Goal: Information Seeking & Learning: Learn about a topic

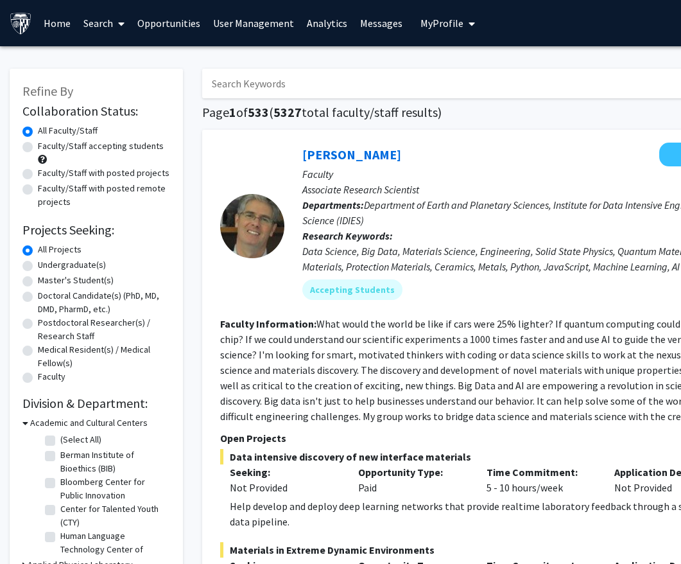
click at [320, 22] on link "Analytics" at bounding box center [327, 23] width 53 height 45
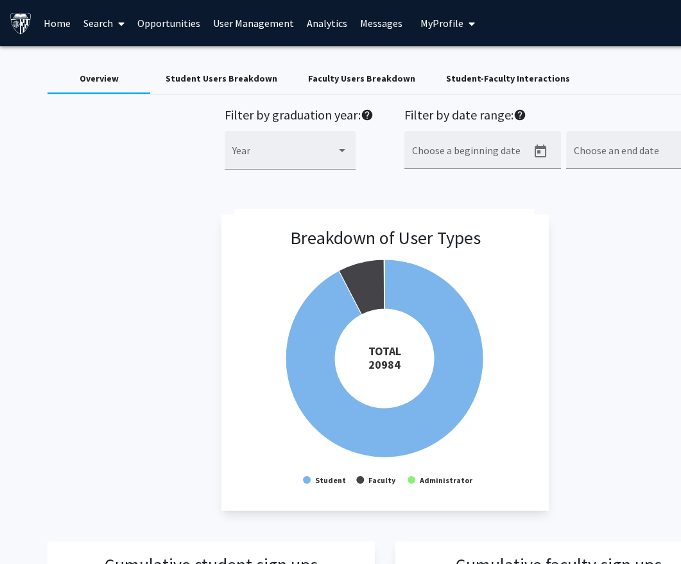
click at [482, 74] on div "Student-Faculty Interactions" at bounding box center [508, 78] width 124 height 13
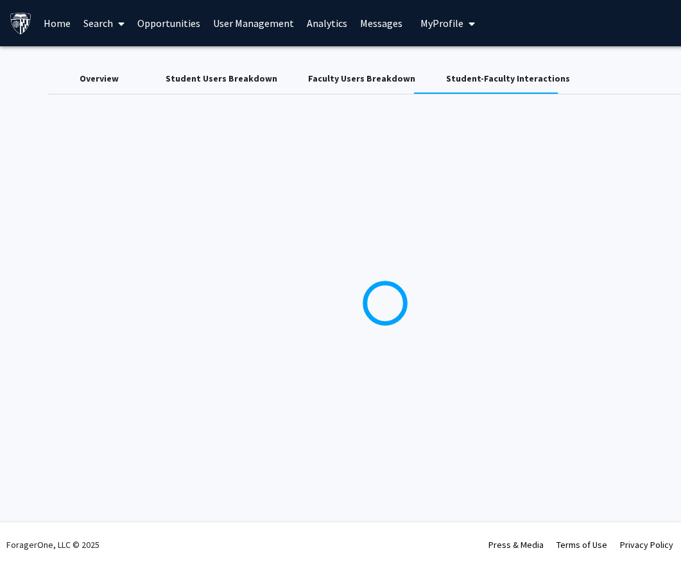
click at [109, 83] on div "Overview" at bounding box center [99, 78] width 39 height 13
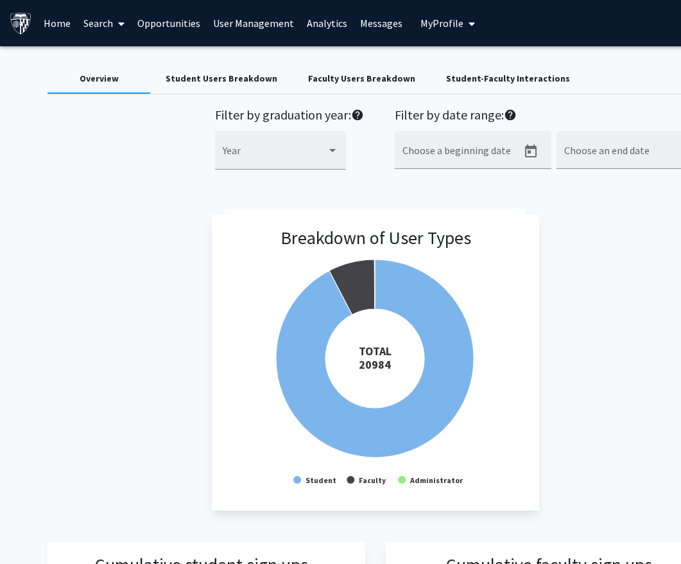
click at [206, 80] on div "Student Users Breakdown" at bounding box center [222, 78] width 112 height 13
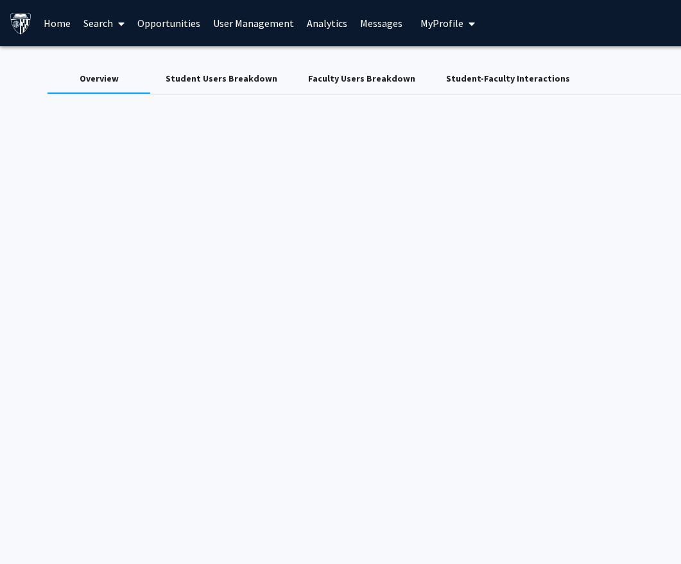
click at [206, 80] on div "Student Users Breakdown" at bounding box center [222, 78] width 112 height 13
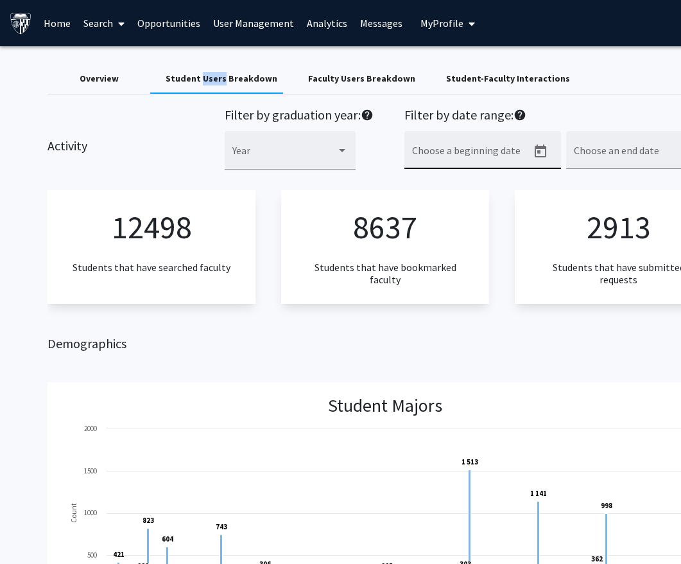
click at [536, 147] on icon "Open calendar" at bounding box center [541, 151] width 12 height 13
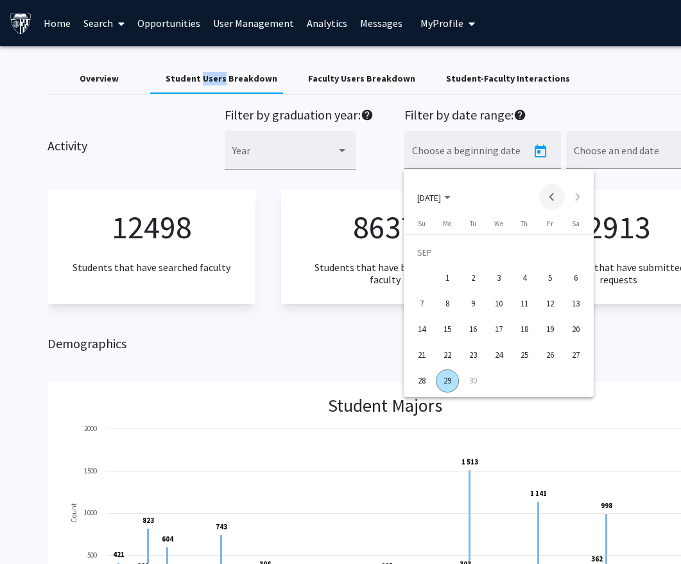
click at [554, 193] on button "Previous month" at bounding box center [553, 197] width 26 height 26
click at [446, 352] on div "25" at bounding box center [447, 355] width 23 height 23
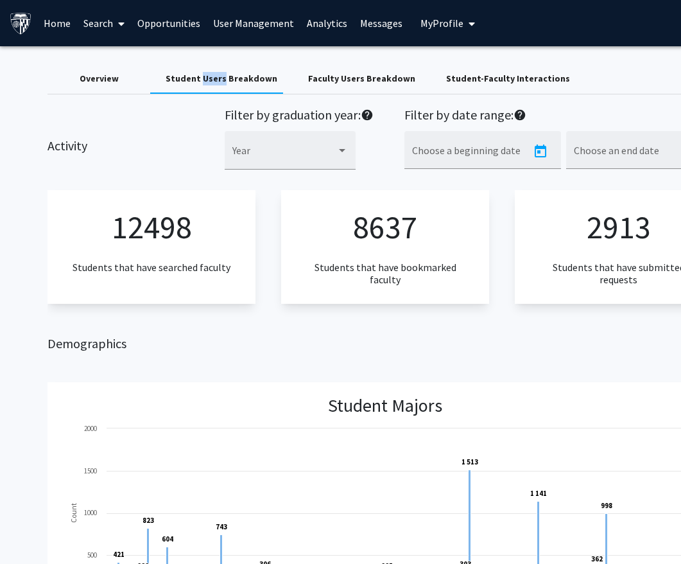
type input "[DATE]"
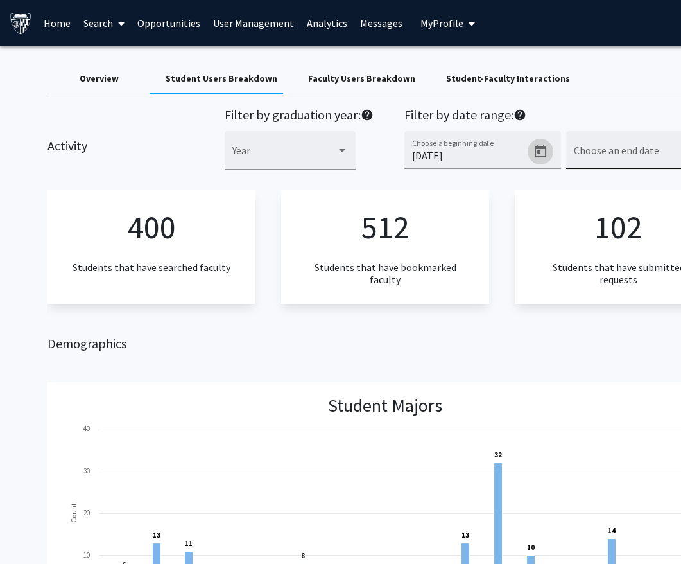
click at [635, 150] on div "Choose an end date" at bounding box center [632, 154] width 116 height 30
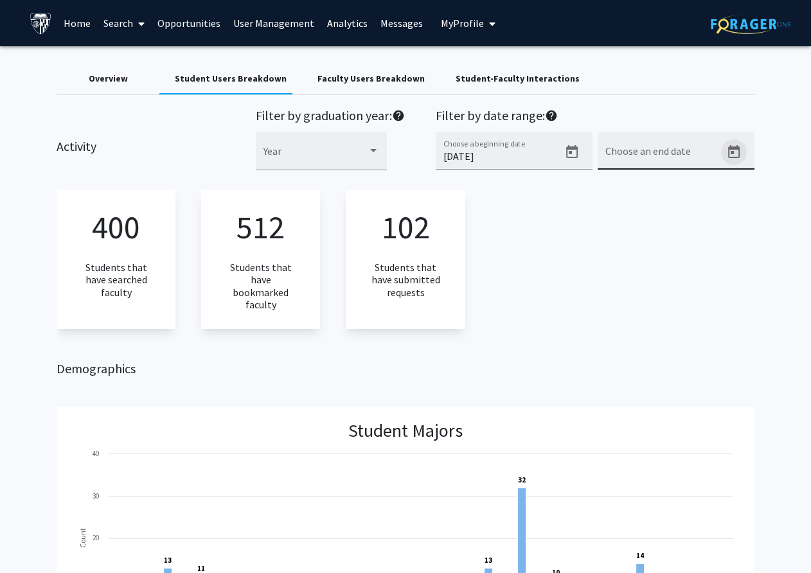
click at [689, 152] on icon "Open calendar" at bounding box center [733, 152] width 15 height 15
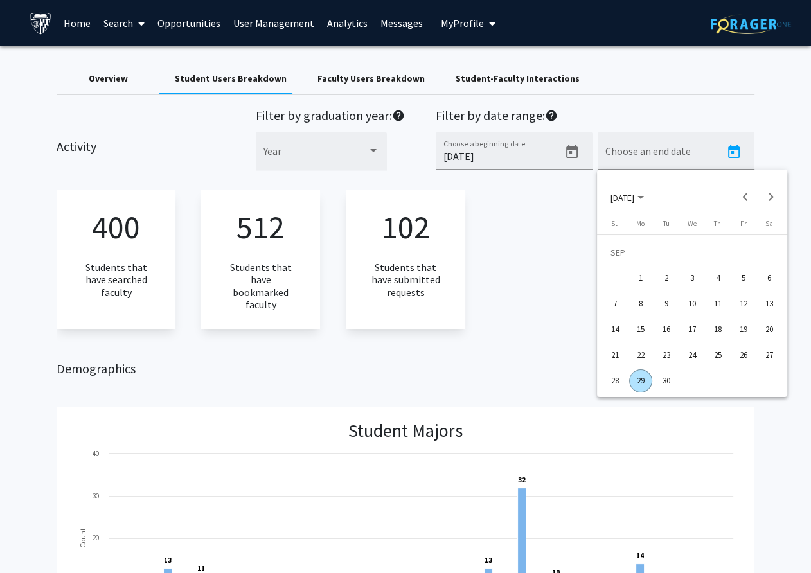
click at [640, 383] on div "29" at bounding box center [640, 380] width 23 height 23
type input "[DATE]"
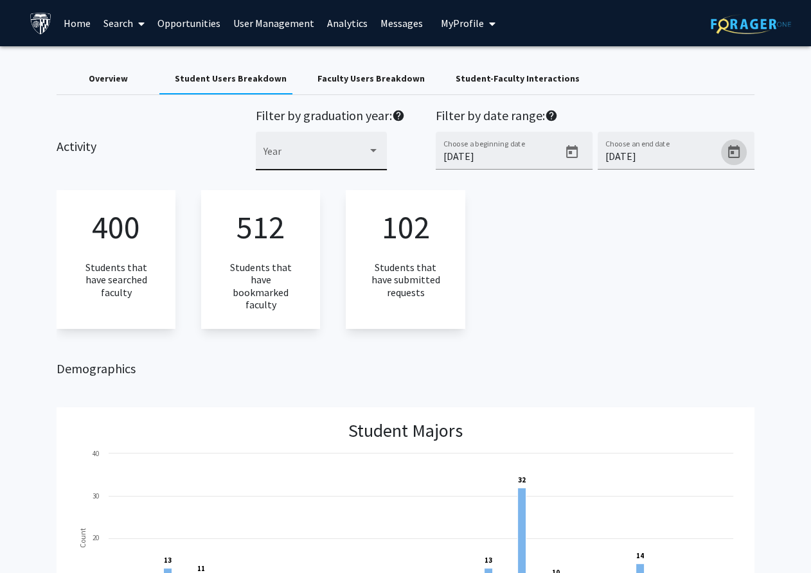
click at [371, 149] on div at bounding box center [373, 150] width 6 height 3
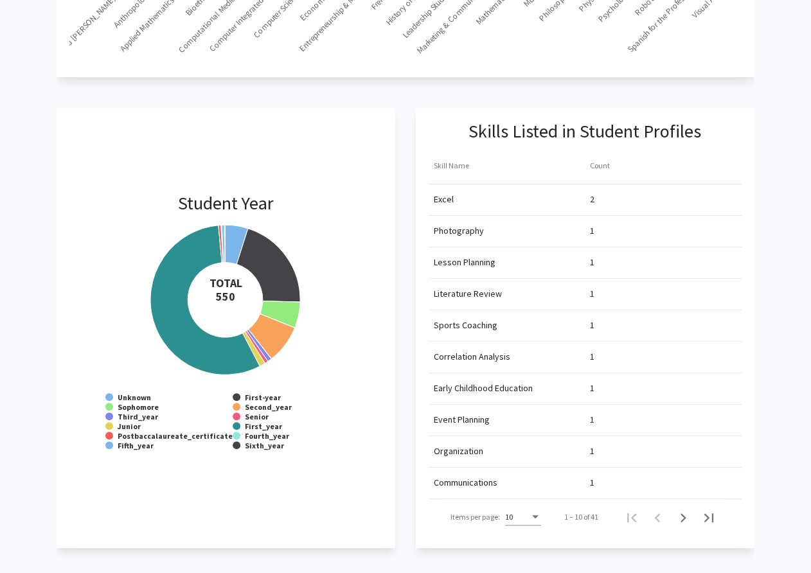
scroll to position [1049, 0]
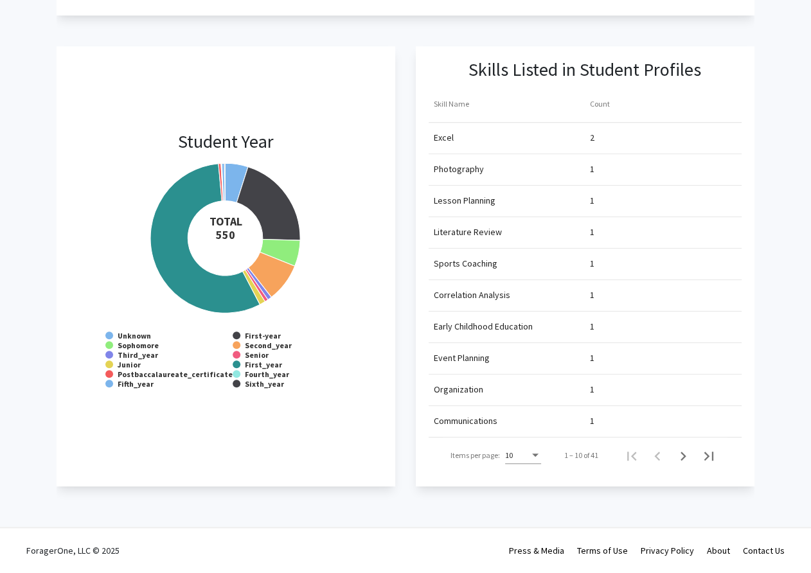
click at [214, 285] on div at bounding box center [405, 286] width 811 height 573
click at [385, 86] on app-student-year-breakdown "Student Year Created with Highcharts 9.3.3 TOTAL ​ 550 Unknown First-year Sopho…" at bounding box center [226, 266] width 338 height 440
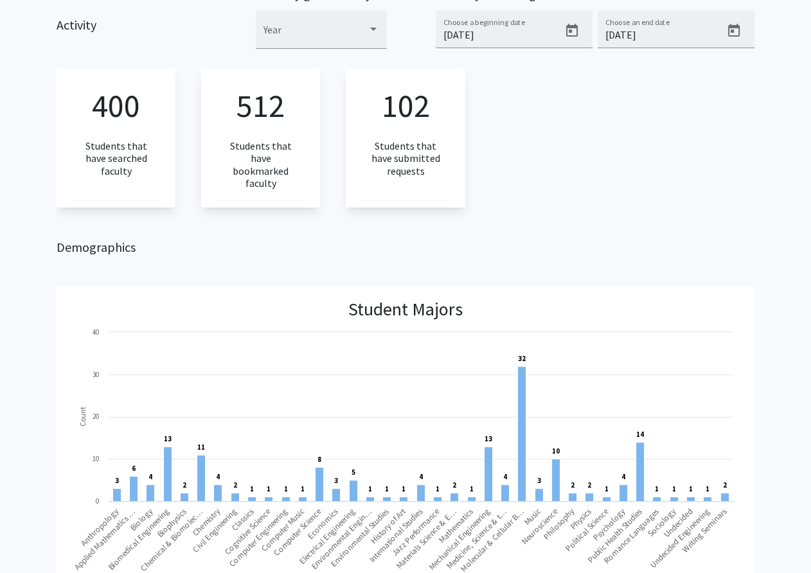
scroll to position [0, 0]
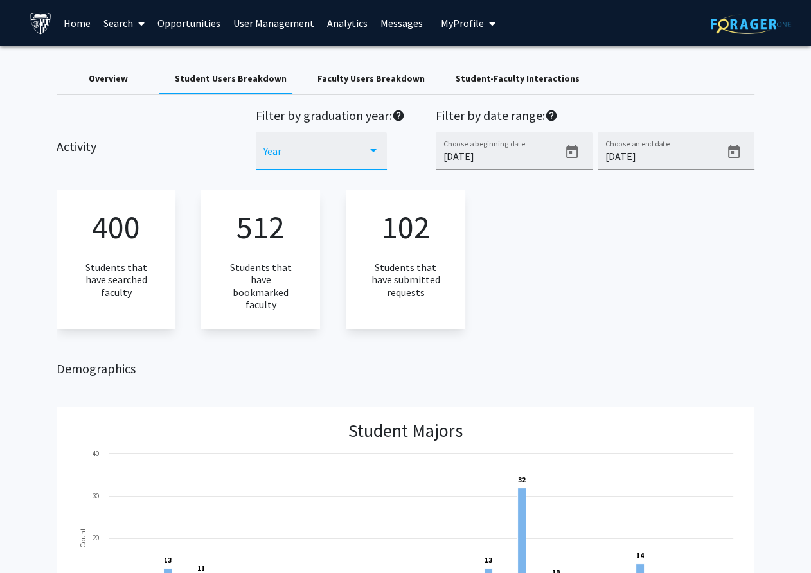
click at [371, 150] on div at bounding box center [373, 150] width 6 height 3
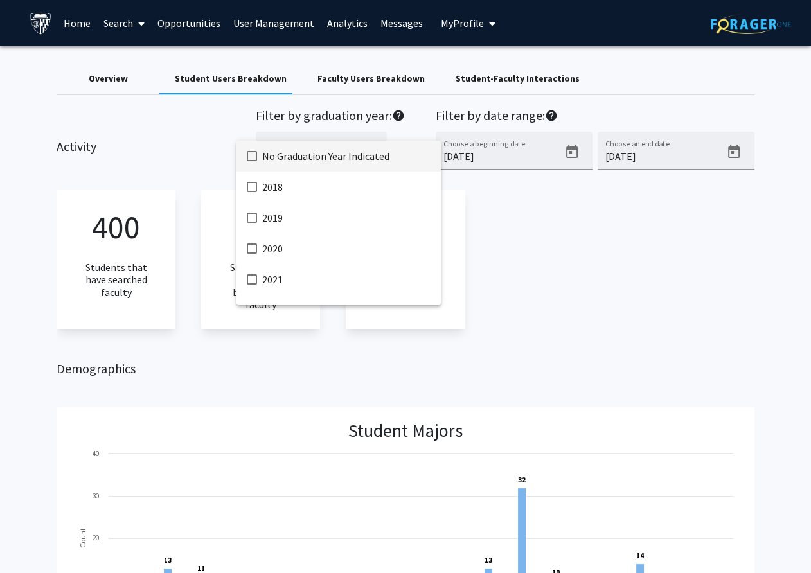
click at [557, 218] on div at bounding box center [405, 286] width 811 height 573
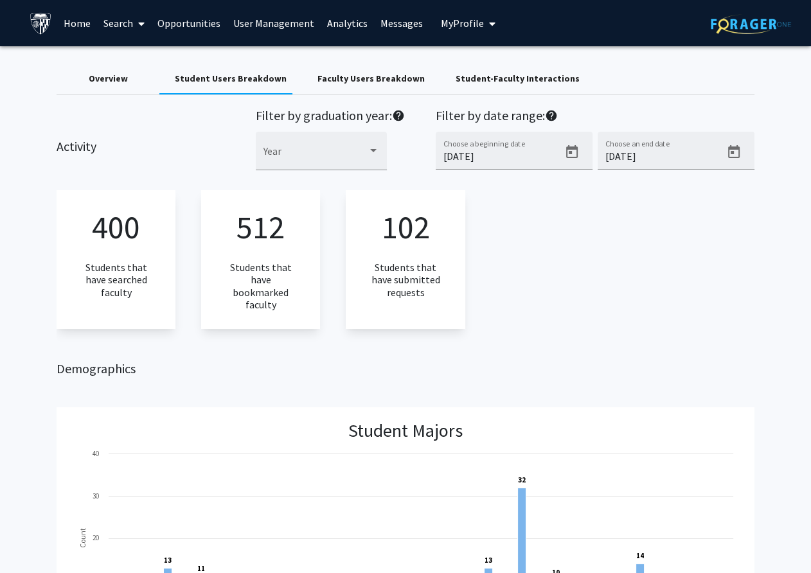
click at [529, 79] on div "Student-Faculty Interactions" at bounding box center [517, 78] width 124 height 13
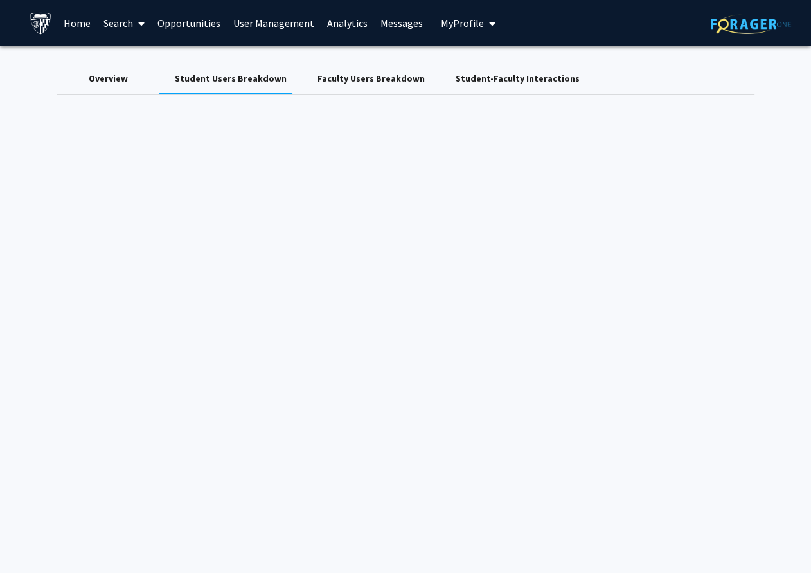
click at [509, 75] on div "Student-Faculty Interactions" at bounding box center [517, 78] width 124 height 13
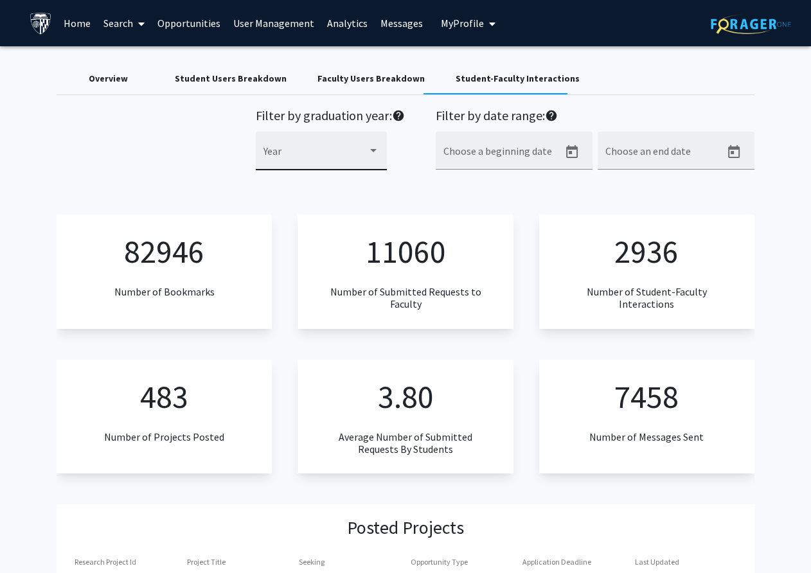
click at [373, 148] on div at bounding box center [373, 151] width 12 height 10
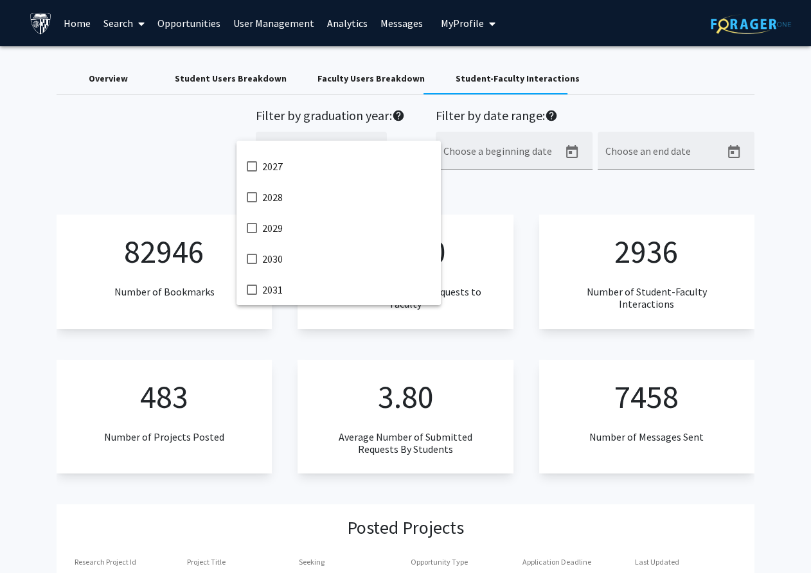
click at [174, 132] on div at bounding box center [405, 286] width 811 height 573
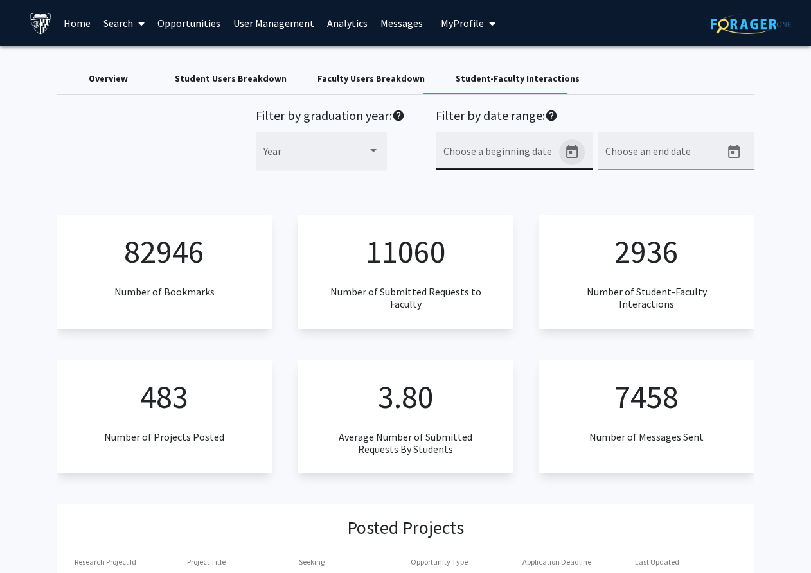
click at [572, 152] on icon "Open calendar" at bounding box center [571, 152] width 15 height 15
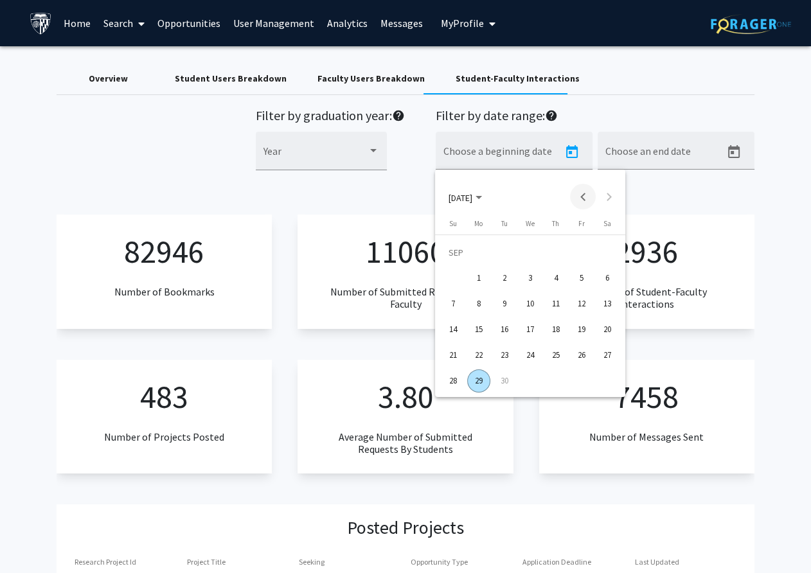
click at [581, 195] on button "Previous month" at bounding box center [583, 197] width 26 height 26
click at [480, 347] on div "25" at bounding box center [478, 355] width 23 height 23
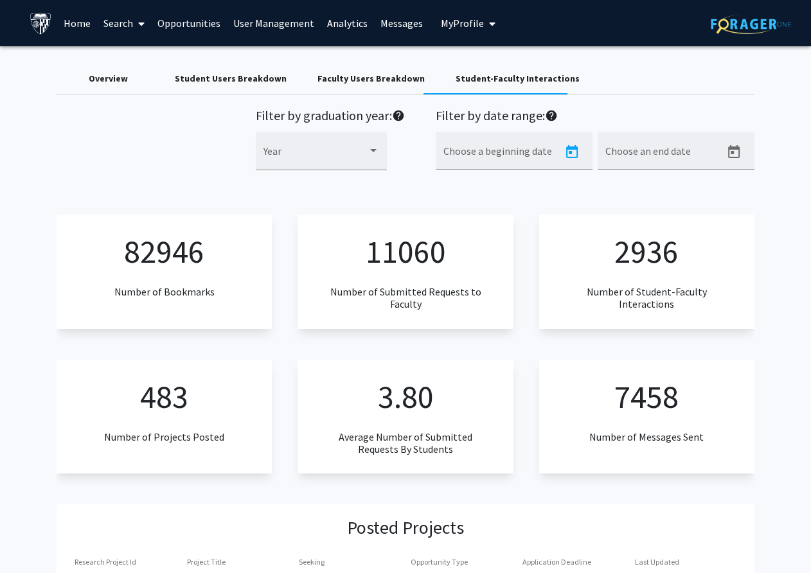
type input "[DATE]"
click at [689, 151] on icon "Open calendar" at bounding box center [733, 152] width 15 height 15
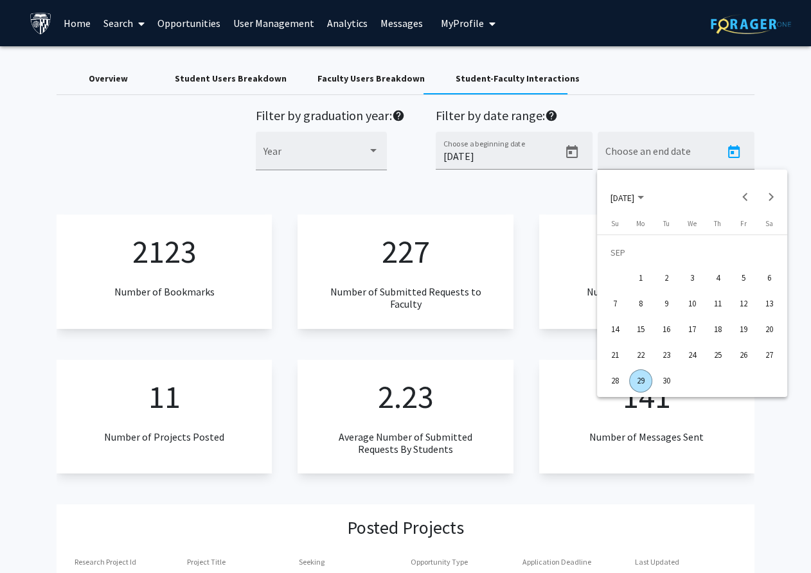
click at [640, 374] on div "29" at bounding box center [640, 380] width 23 height 23
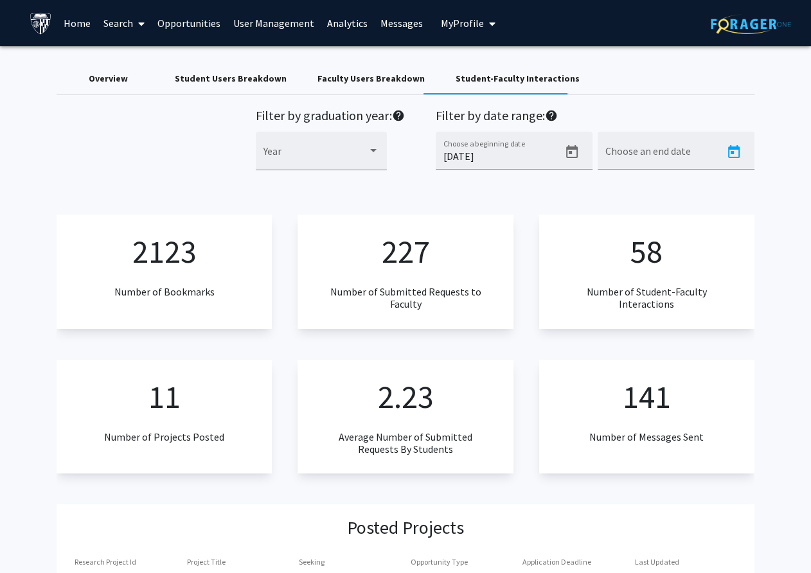
type input "[DATE]"
drag, startPoint x: 343, startPoint y: 19, endPoint x: 410, endPoint y: 2, distance: 69.0
click at [0, 0] on div "Skip navigation Home Search Opportunities User Management Analytics Messages My…" at bounding box center [405, 23] width 811 height 46
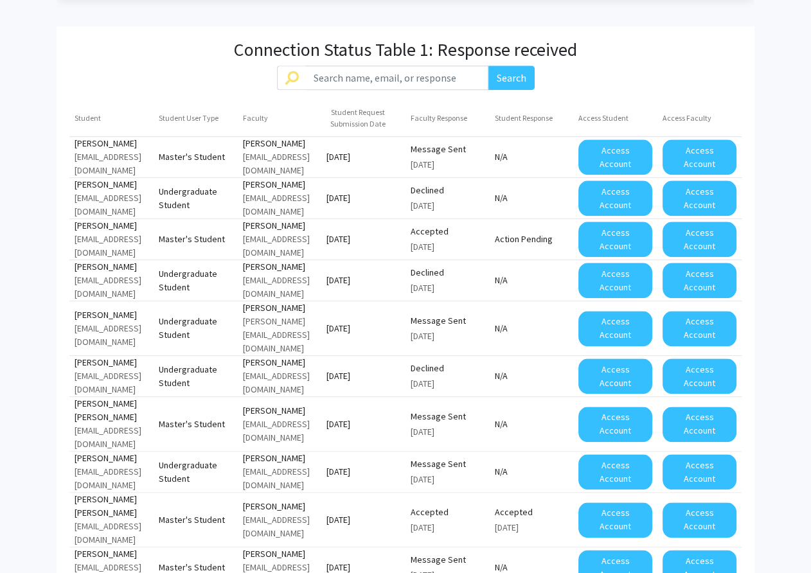
scroll to position [1257, 0]
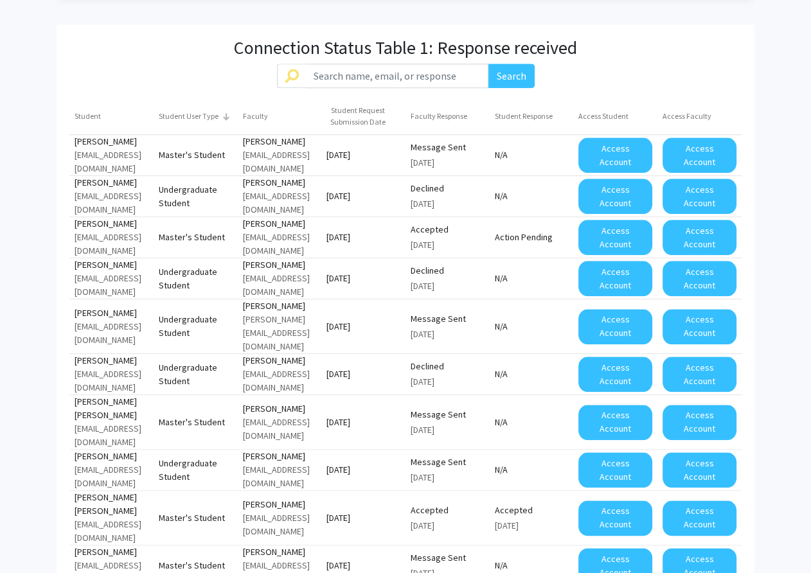
click at [193, 110] on div "Student User Type" at bounding box center [189, 116] width 60 height 12
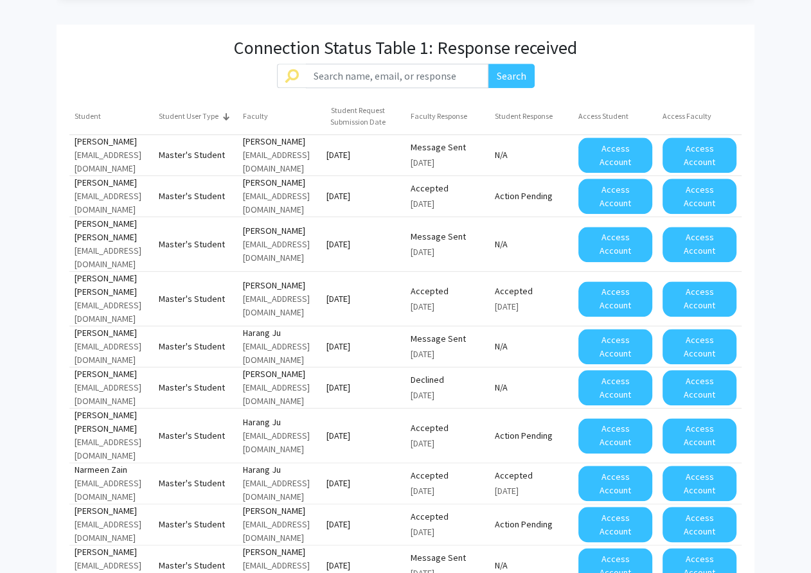
click at [193, 110] on div "Student User Type" at bounding box center [189, 116] width 60 height 12
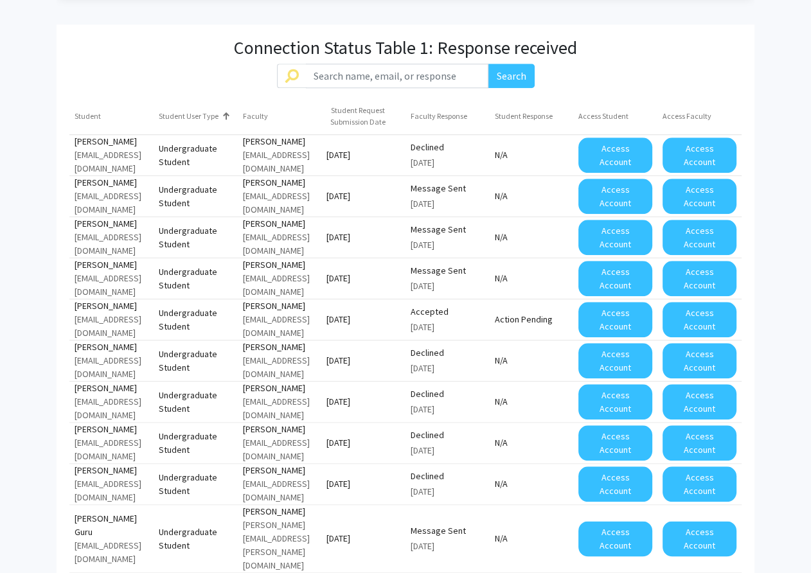
click at [337, 522] on span "50" at bounding box center [343, 524] width 36 height 23
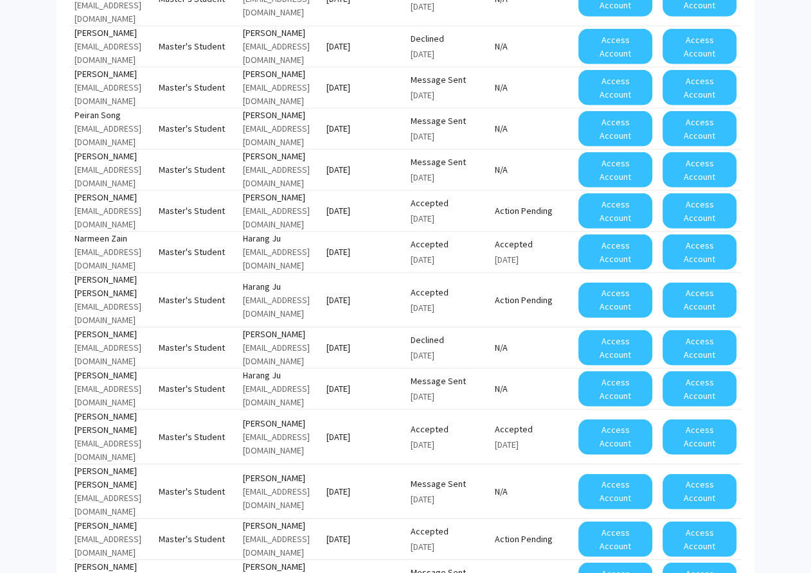
scroll to position [2933, 0]
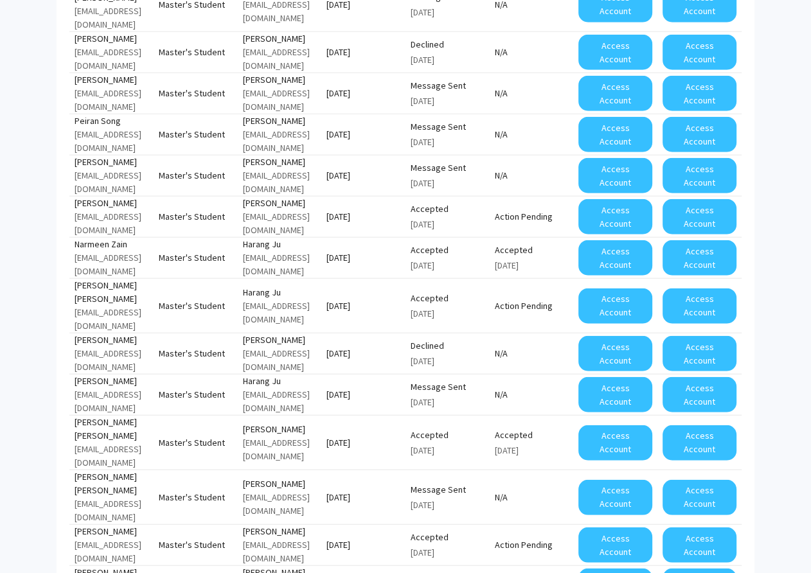
click at [355, 244] on span "50" at bounding box center [343, 243] width 36 height 23
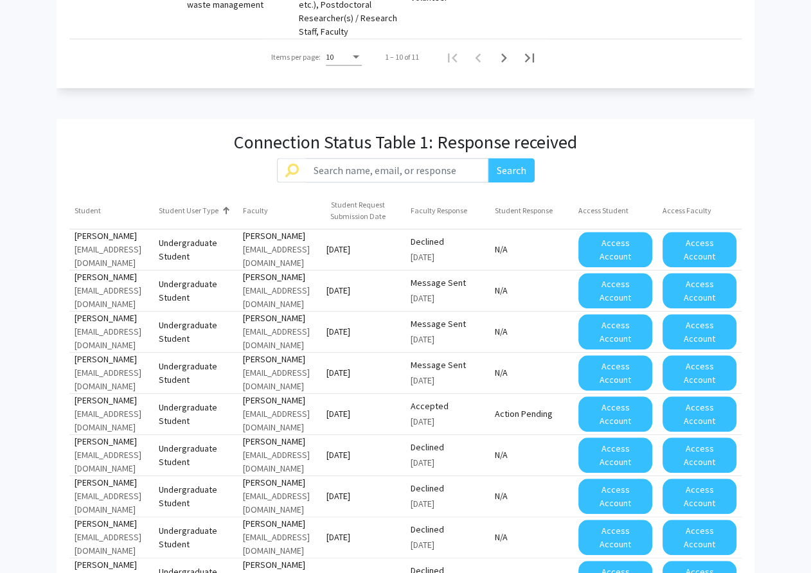
scroll to position [1164, 0]
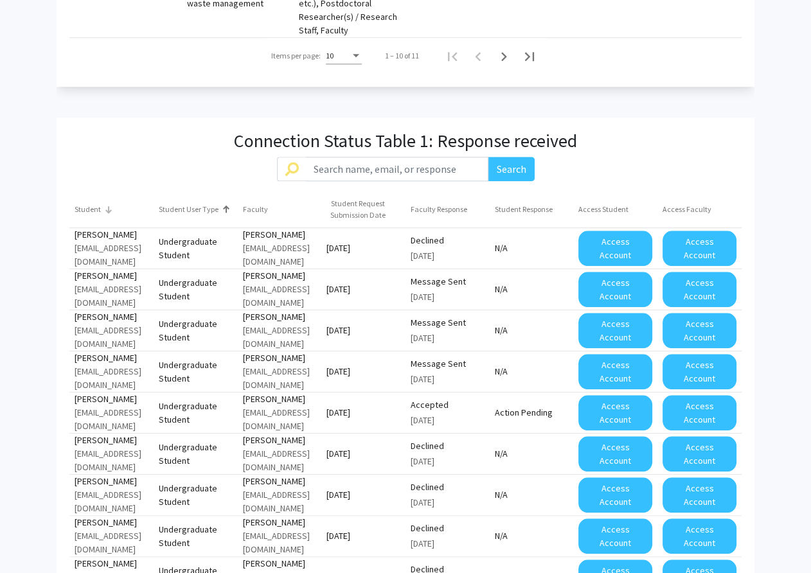
click at [92, 204] on div "Student" at bounding box center [88, 210] width 26 height 12
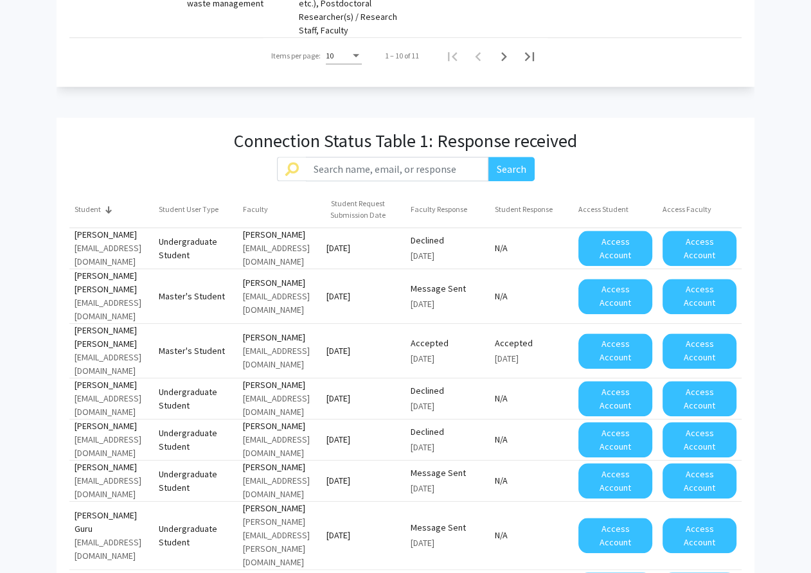
click at [92, 204] on div "Student" at bounding box center [88, 210] width 26 height 12
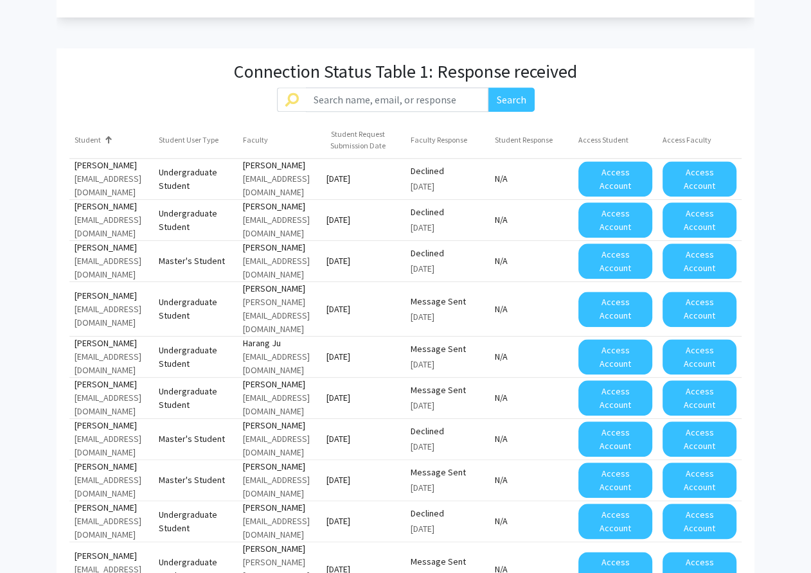
scroll to position [1235, 0]
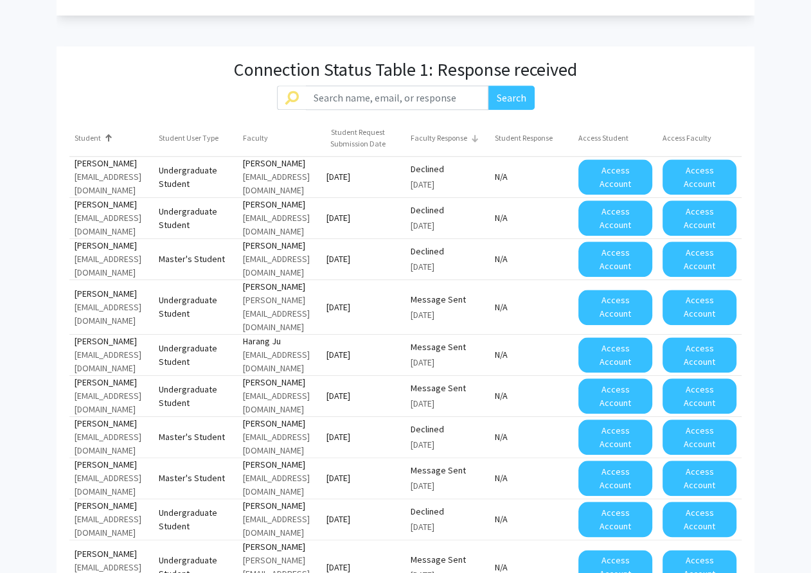
click at [459, 132] on div "Faculty Response" at bounding box center [438, 138] width 57 height 12
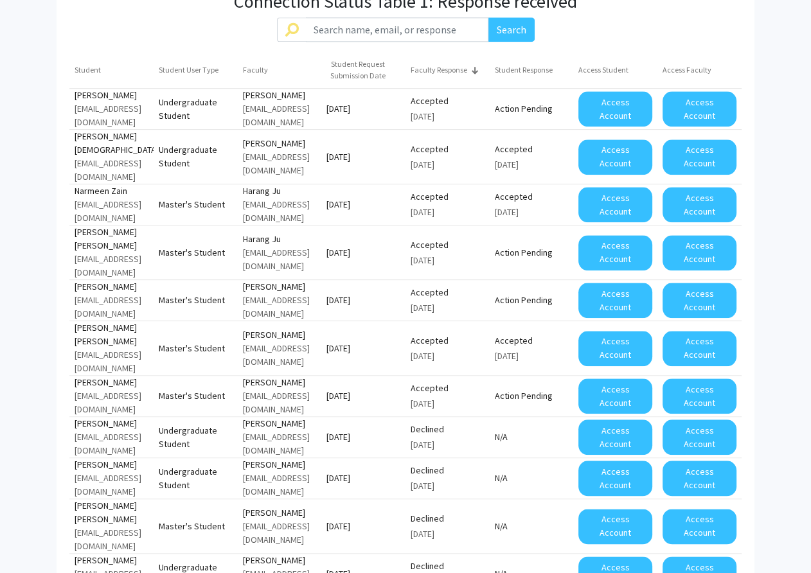
scroll to position [1248, 0]
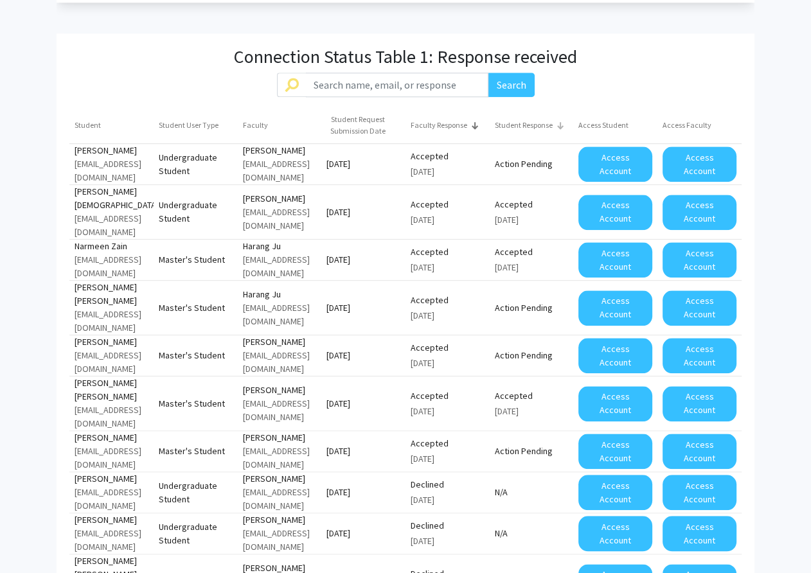
click at [559, 122] on div at bounding box center [559, 125] width 1 height 6
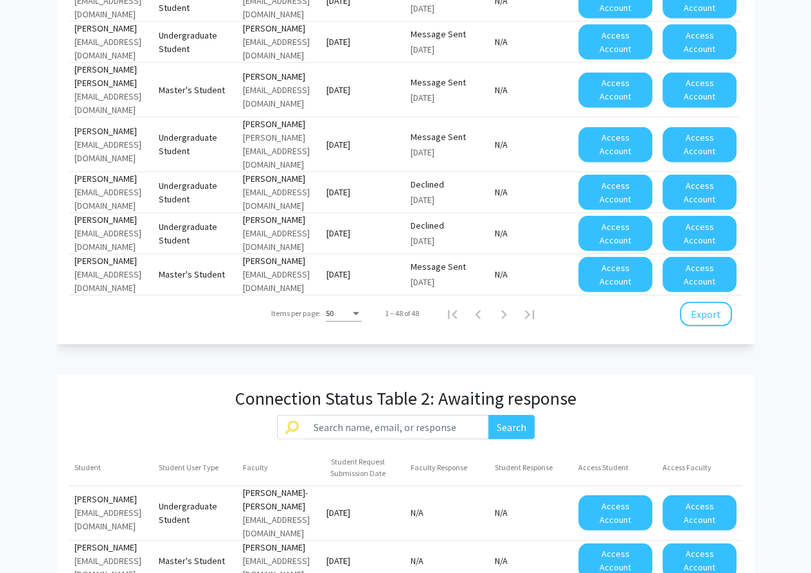
scroll to position [3301, 0]
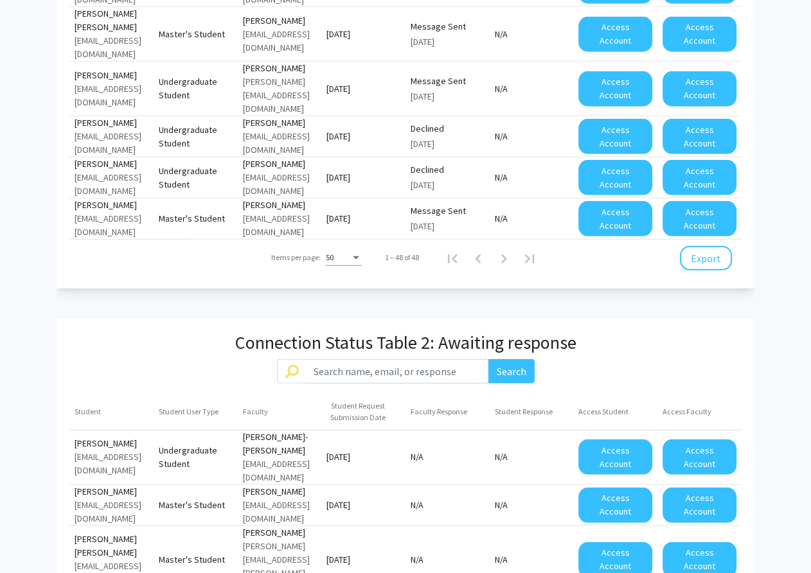
click at [343, 497] on span "50" at bounding box center [341, 493] width 36 height 23
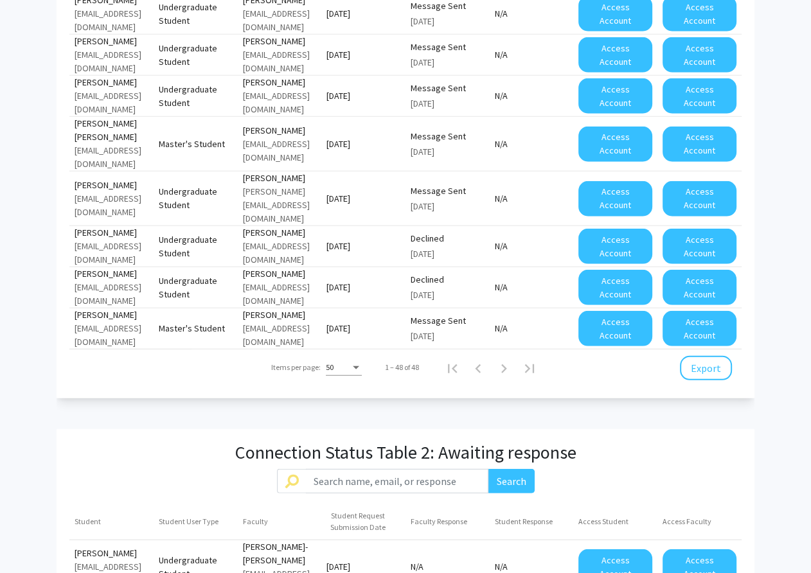
scroll to position [3200, 0]
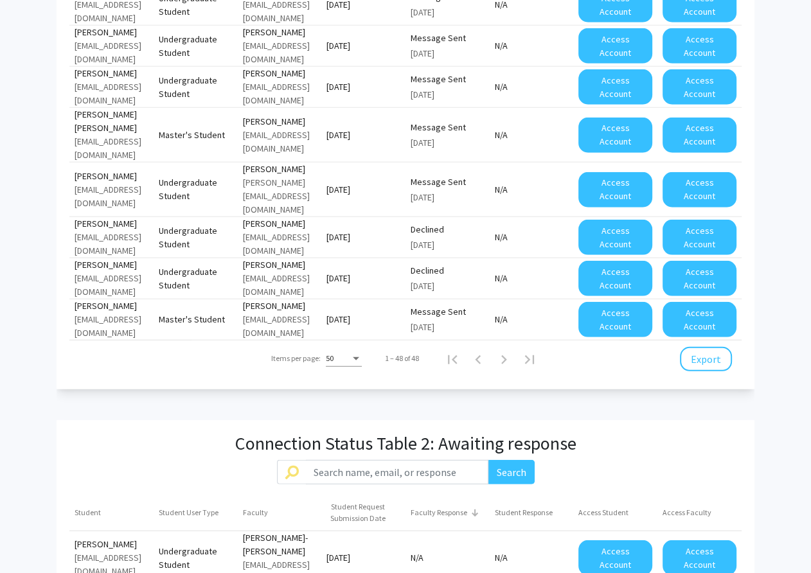
click at [458, 507] on div "Faculty Response" at bounding box center [438, 513] width 57 height 12
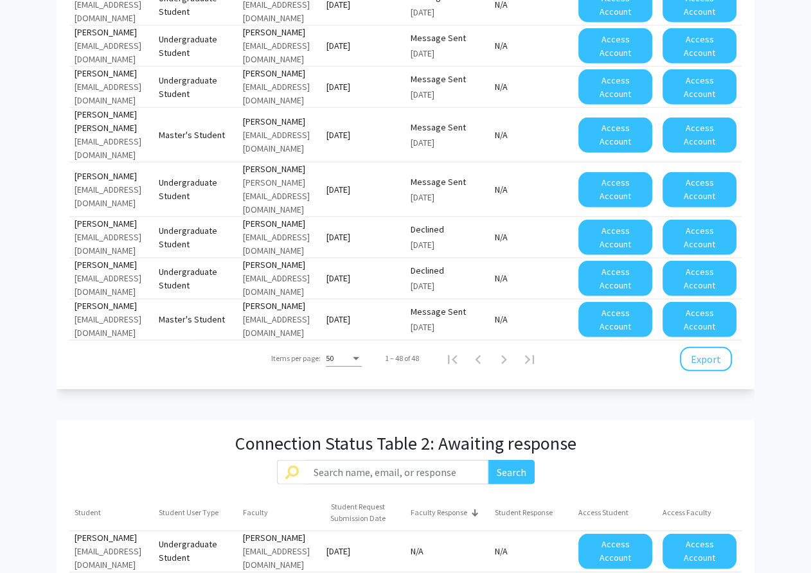
click at [458, 507] on div "Faculty Response" at bounding box center [438, 513] width 57 height 12
click at [542, 507] on div "Student Response" at bounding box center [524, 513] width 58 height 12
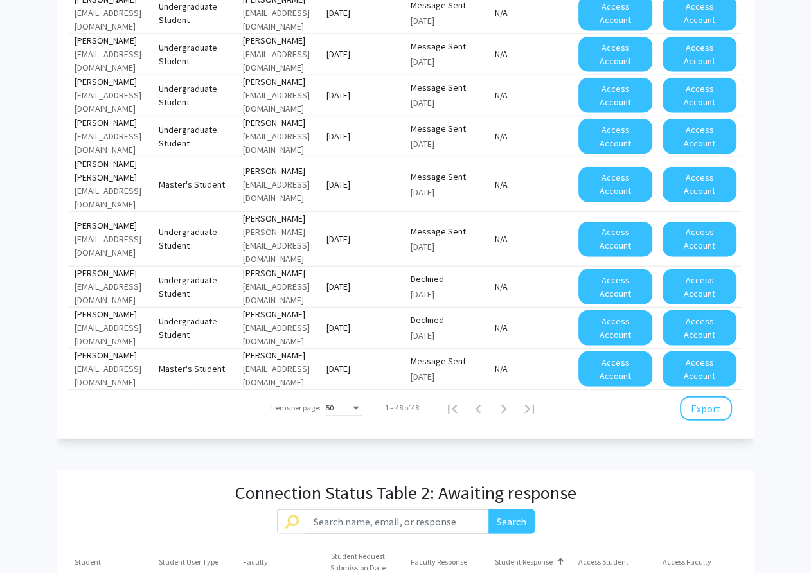
scroll to position [3129, 0]
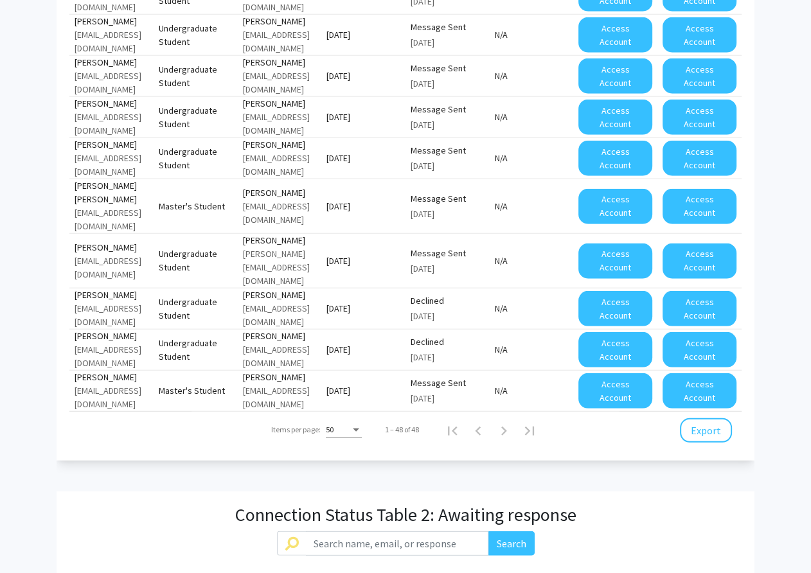
click at [226, 563] on div at bounding box center [225, 584] width 1 height 6
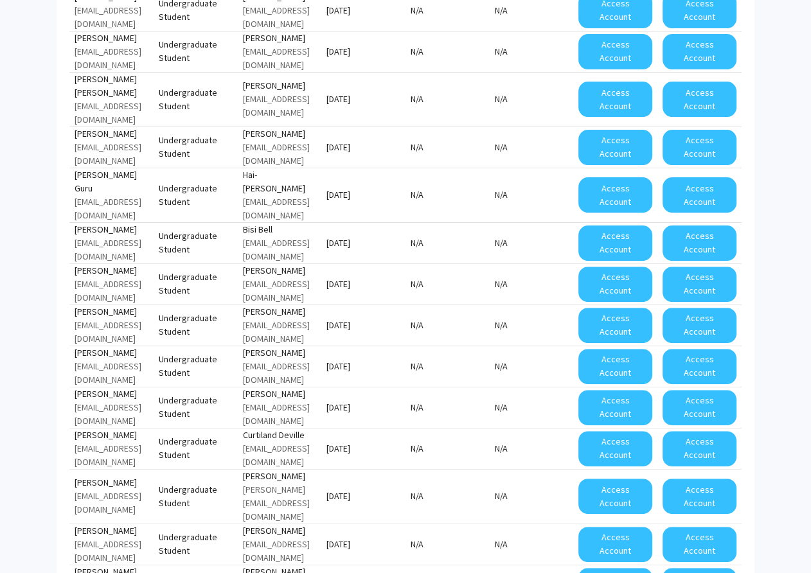
scroll to position [4768, 0]
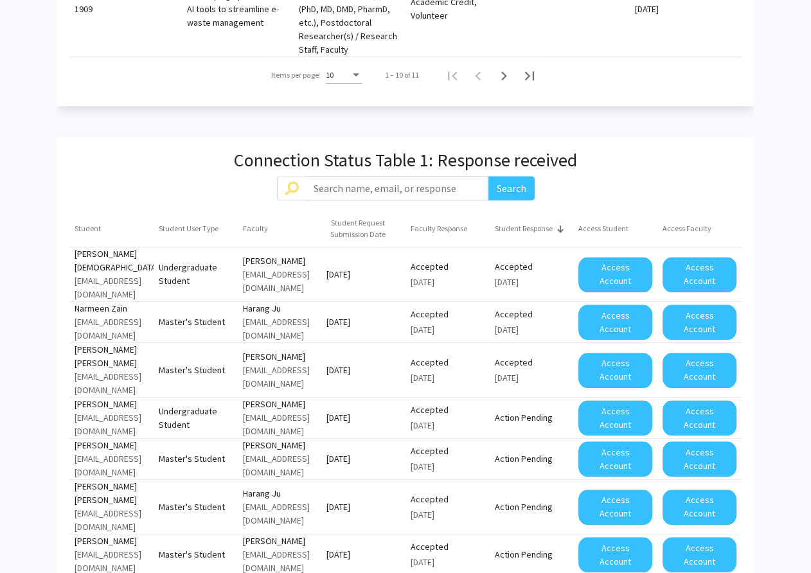
scroll to position [1151, 0]
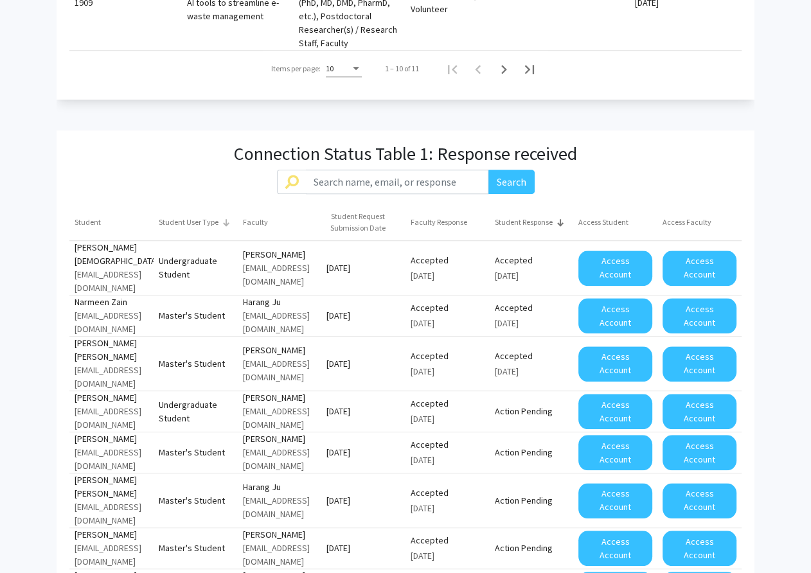
click at [191, 216] on div "Student User Type" at bounding box center [189, 222] width 60 height 12
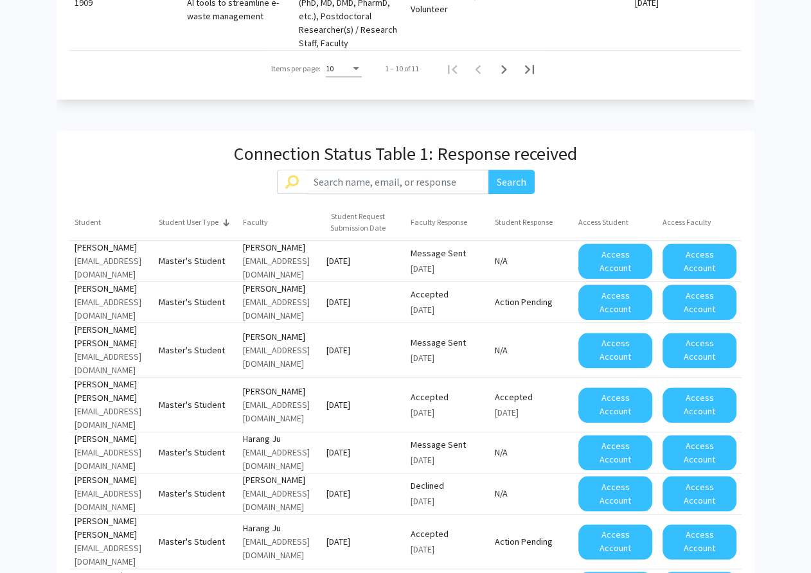
click at [191, 216] on div "Student User Type" at bounding box center [189, 222] width 60 height 12
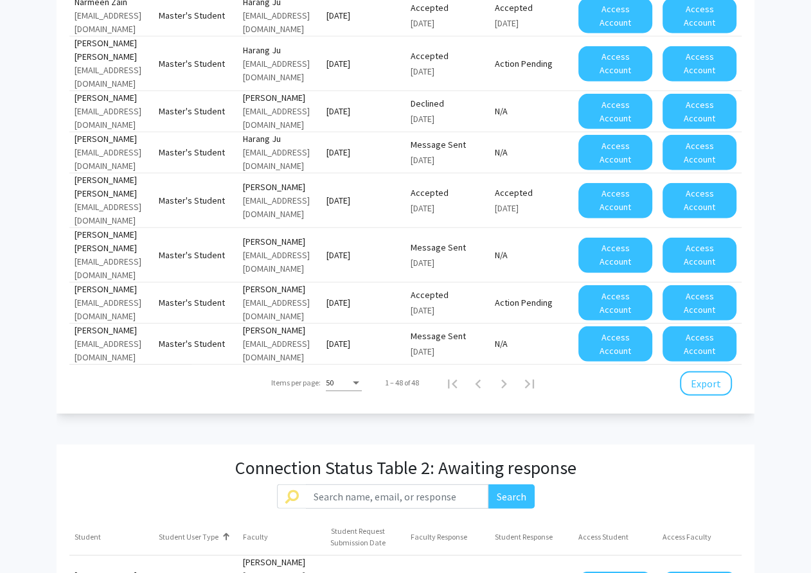
scroll to position [3216, 0]
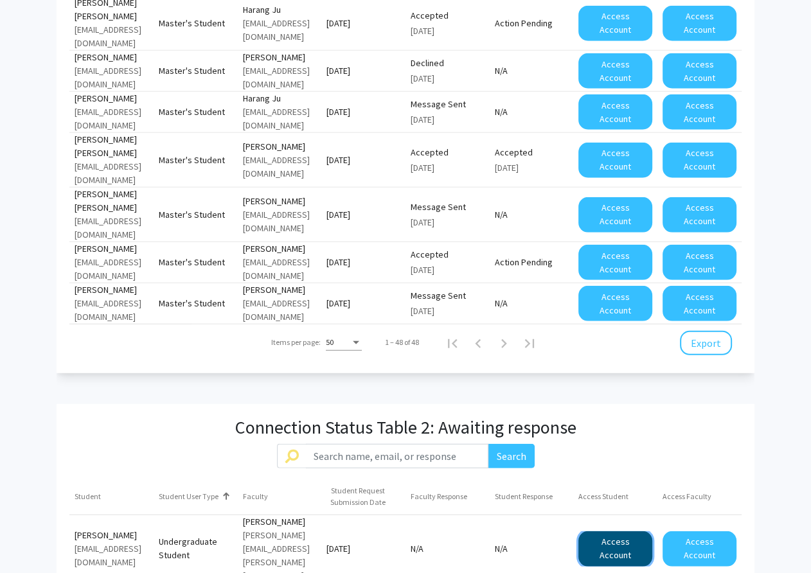
click at [620, 531] on button "Access Account" at bounding box center [615, 548] width 74 height 35
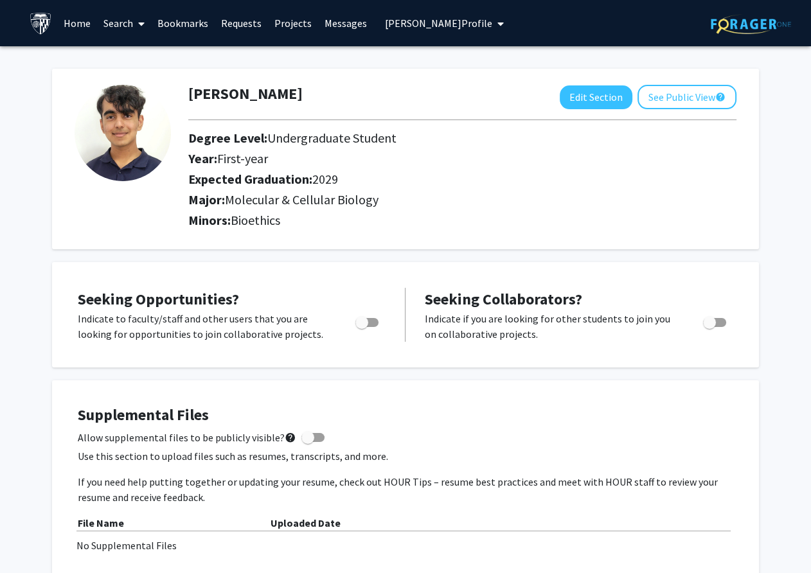
click at [486, 19] on span "[PERSON_NAME] Profile" at bounding box center [438, 23] width 107 height 13
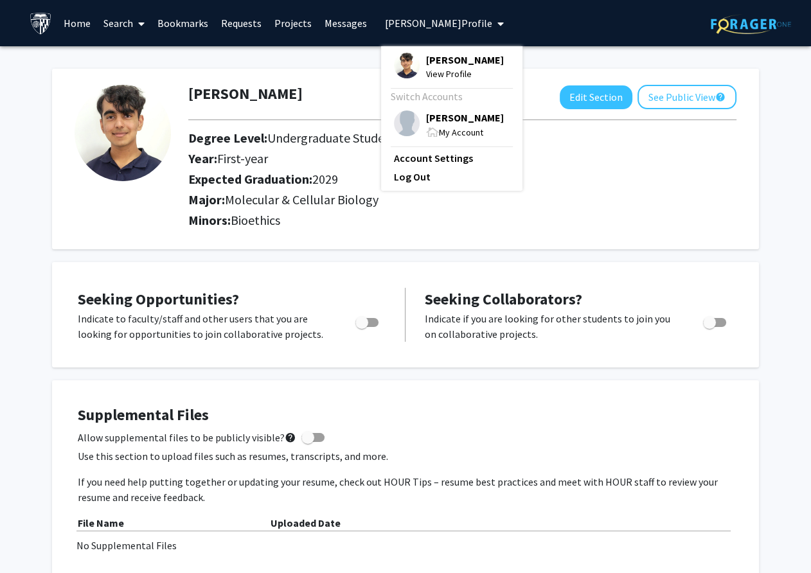
click at [536, 16] on div "Skip navigation Home Search Bookmarks Requests Projects Messages [PERSON_NAME] …" at bounding box center [405, 23] width 771 height 46
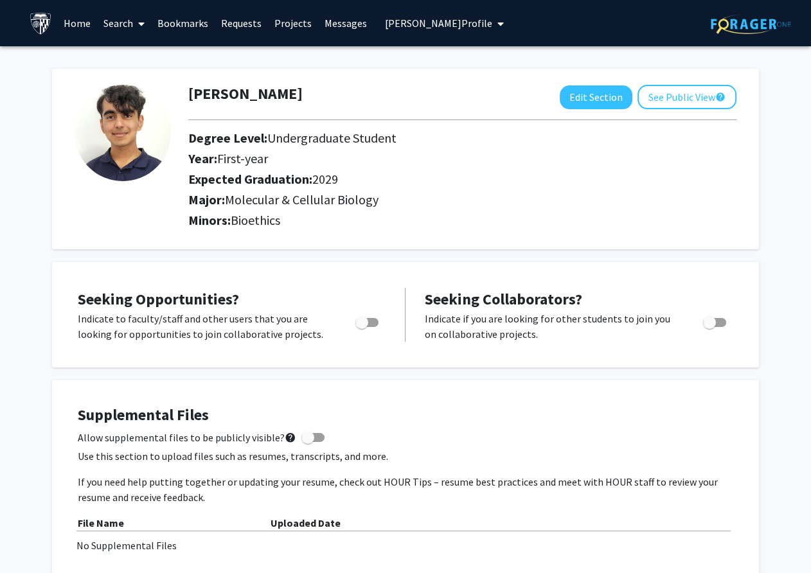
click at [237, 24] on link "Requests" at bounding box center [241, 23] width 53 height 45
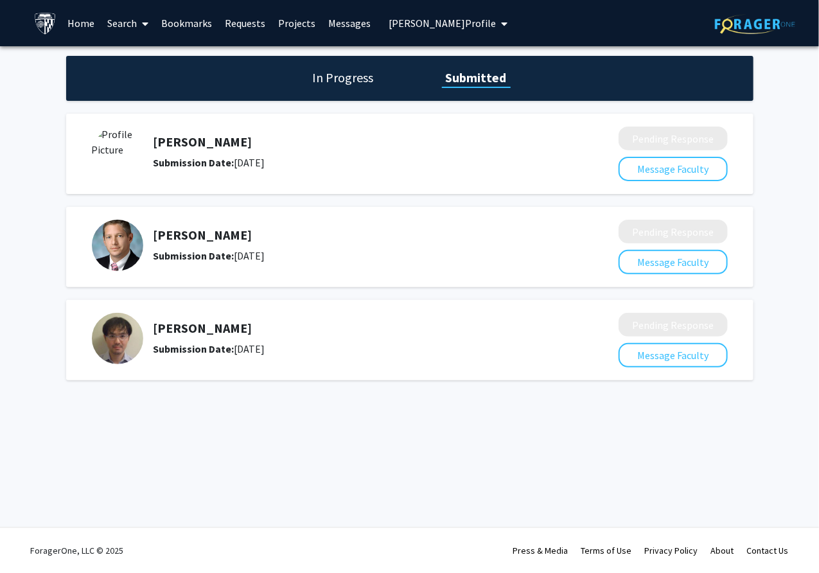
click at [337, 78] on h1 "In Progress" at bounding box center [343, 78] width 69 height 18
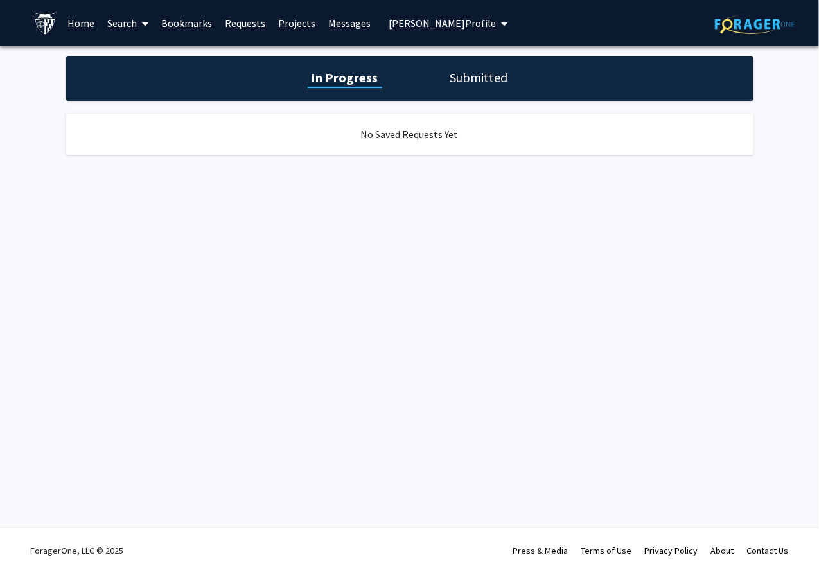
click at [491, 75] on h1 "Submitted" at bounding box center [479, 78] width 66 height 18
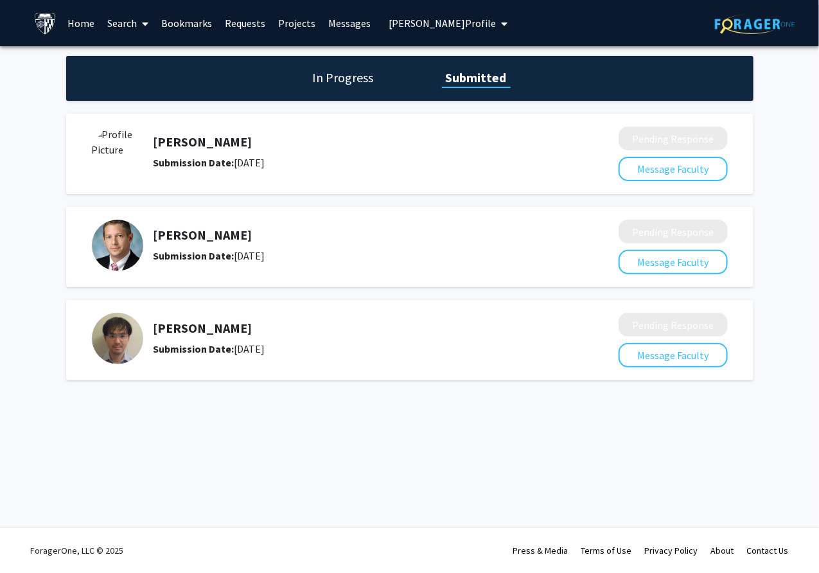
click at [494, 28] on span "[PERSON_NAME] Profile" at bounding box center [442, 23] width 107 height 13
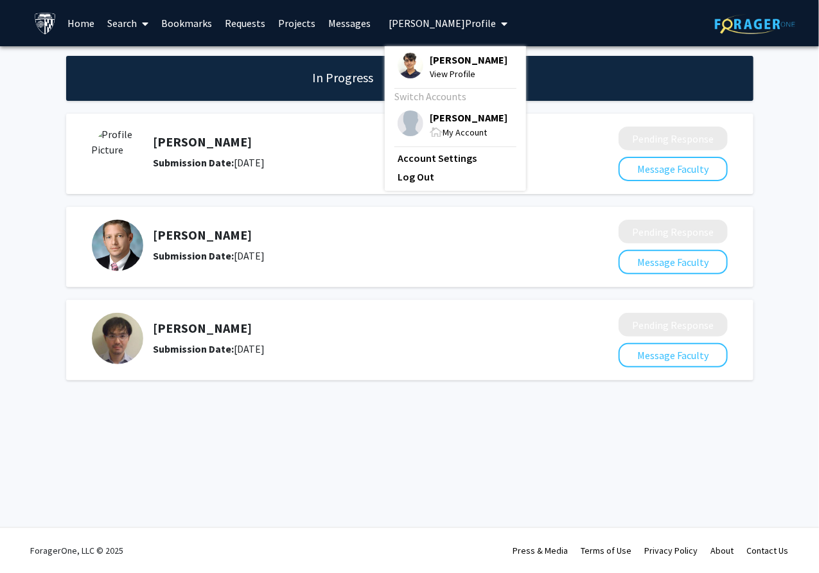
click at [471, 116] on span "[PERSON_NAME]" at bounding box center [469, 117] width 78 height 14
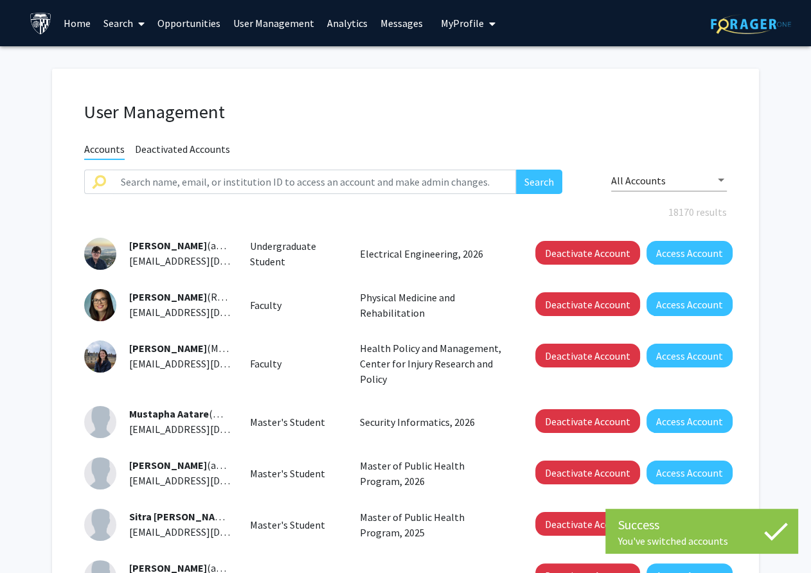
click at [342, 20] on link "Analytics" at bounding box center [347, 23] width 53 height 45
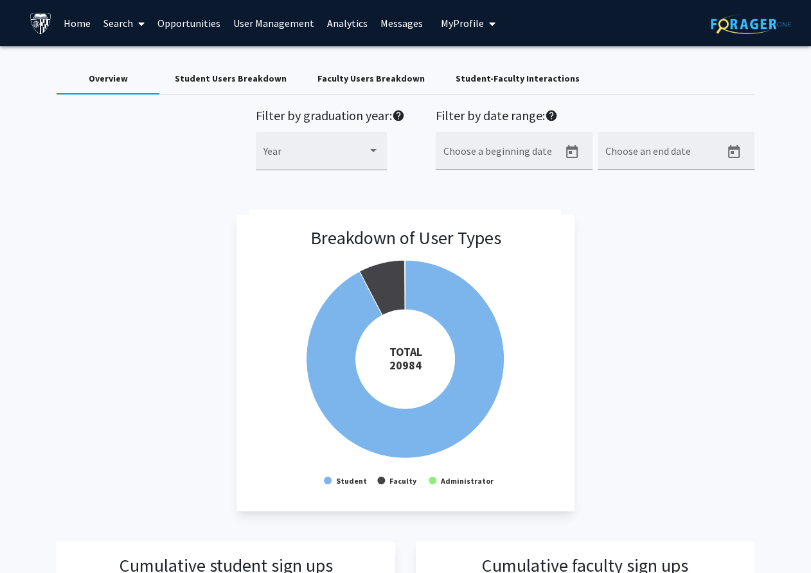
click at [218, 85] on div "Student Users Breakdown" at bounding box center [230, 79] width 143 height 31
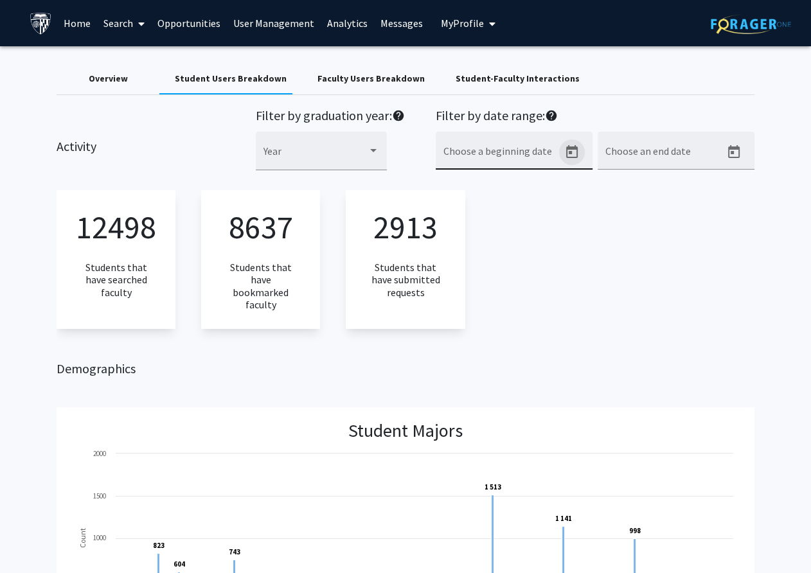
click at [570, 151] on icon "Open calendar" at bounding box center [571, 152] width 15 height 15
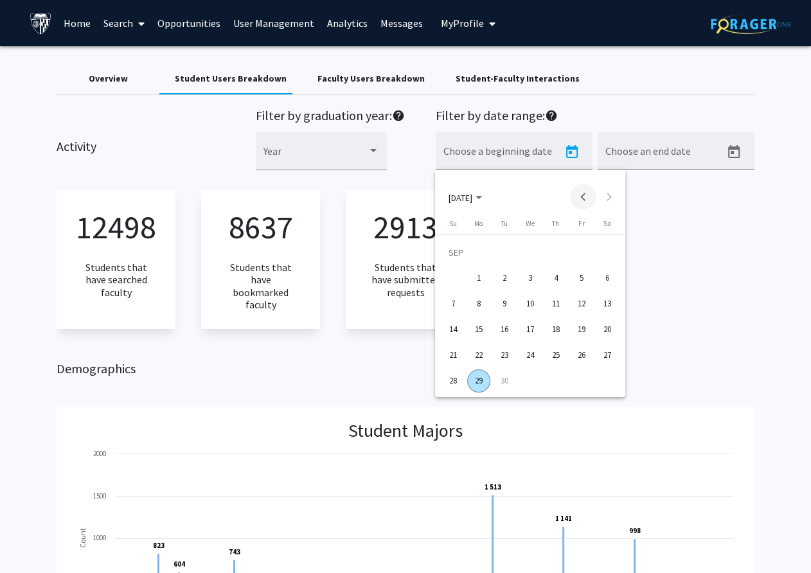
click at [586, 198] on button "Previous month" at bounding box center [583, 197] width 26 height 26
click at [479, 349] on div "25" at bounding box center [478, 355] width 23 height 23
type input "[DATE]"
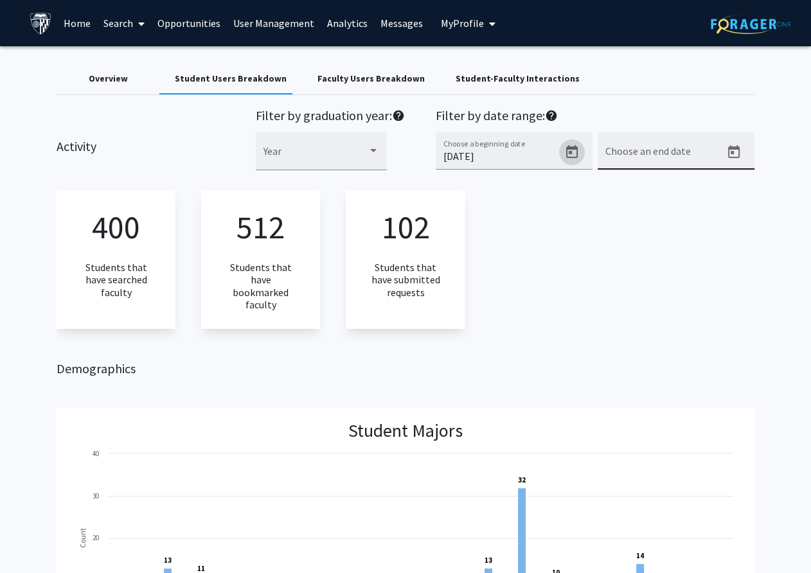
click at [734, 151] on icon "Open calendar" at bounding box center [733, 152] width 15 height 15
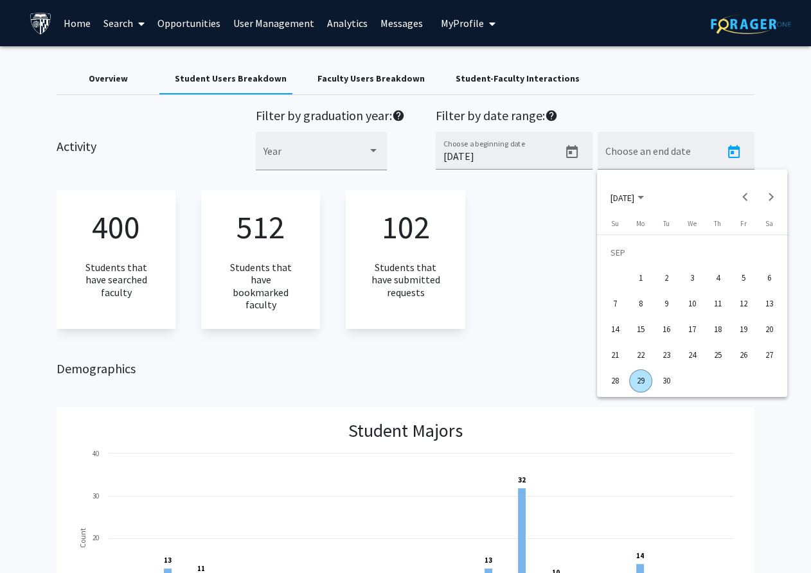
click at [640, 380] on div "29" at bounding box center [640, 380] width 23 height 23
type input "[DATE]"
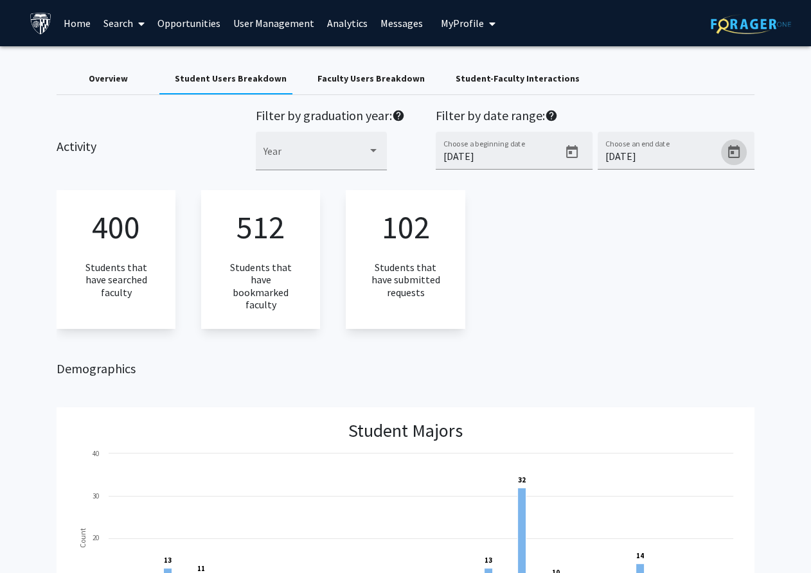
click at [512, 76] on div "Student-Faculty Interactions" at bounding box center [517, 78] width 124 height 13
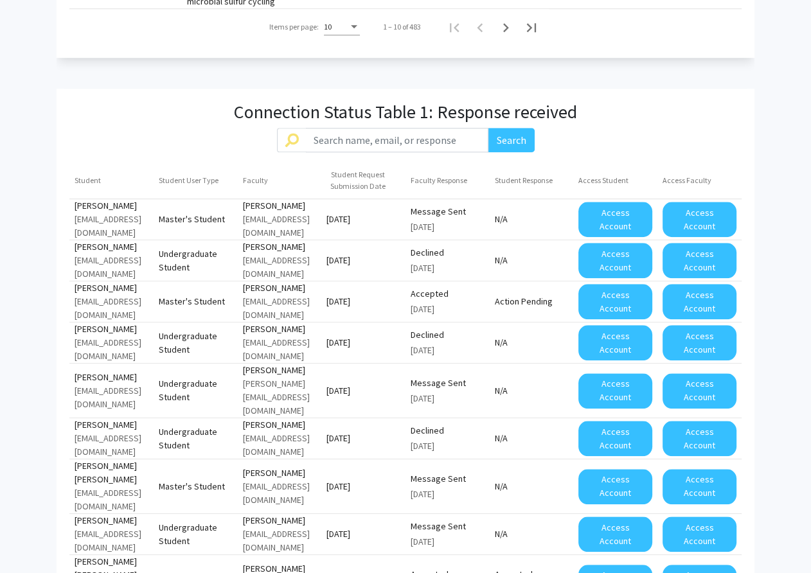
scroll to position [1034, 0]
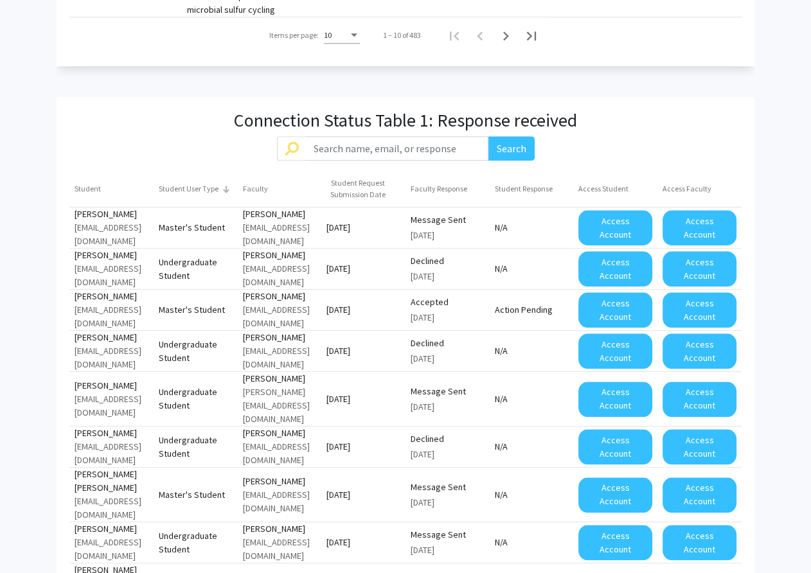
click at [209, 183] on div "Student User Type" at bounding box center [189, 189] width 60 height 12
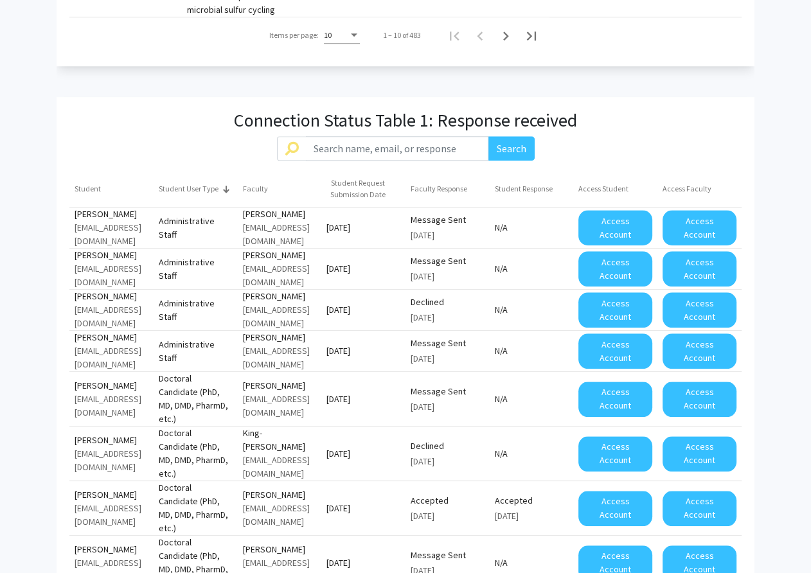
click at [209, 183] on div "Student User Type" at bounding box center [189, 189] width 60 height 12
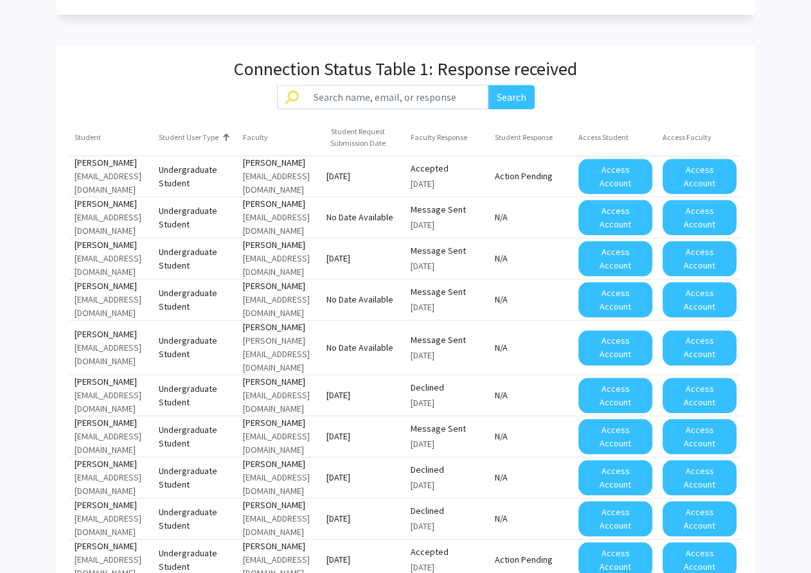
scroll to position [1086, 0]
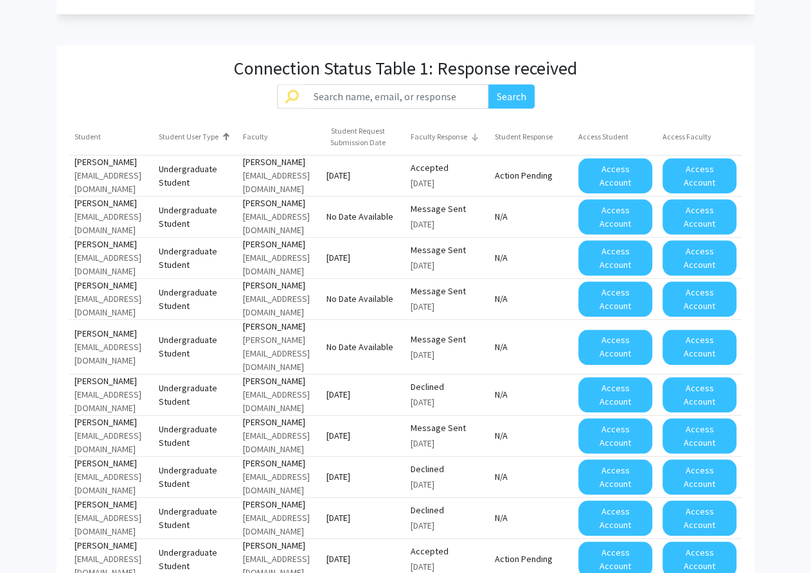
click at [468, 131] on div "Faculty Response" at bounding box center [444, 137] width 68 height 12
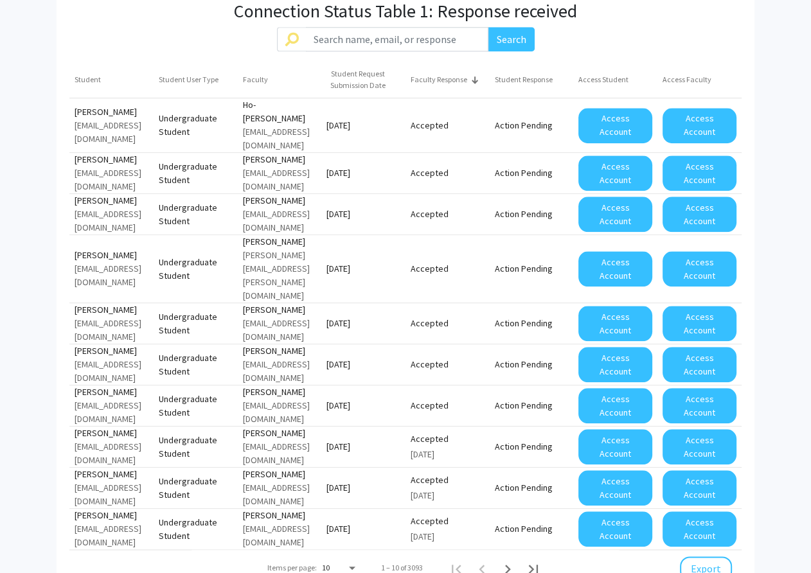
scroll to position [1137, 0]
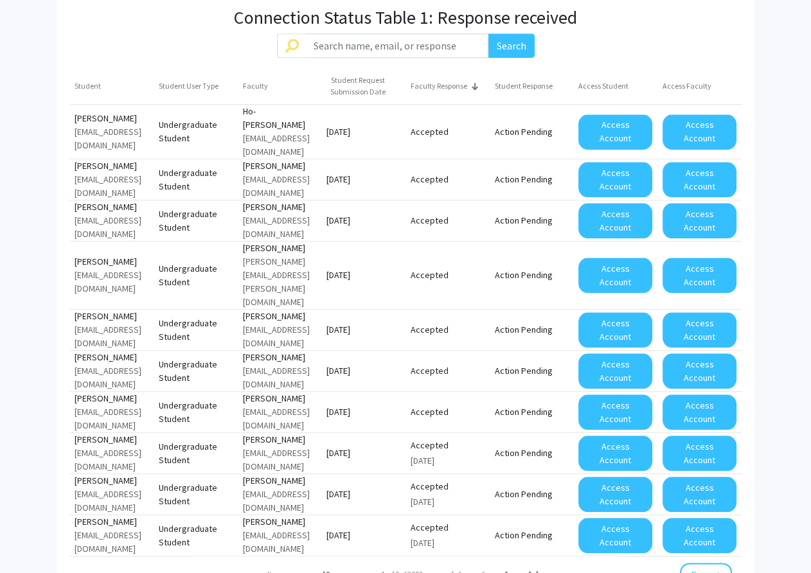
click at [357, 556] on div "Items per page: 10" at bounding box center [313, 574] width 96 height 36
click at [350, 572] on div "Items per page:" at bounding box center [352, 574] width 6 height 3
click at [336, 504] on span "50" at bounding box center [339, 501] width 36 height 23
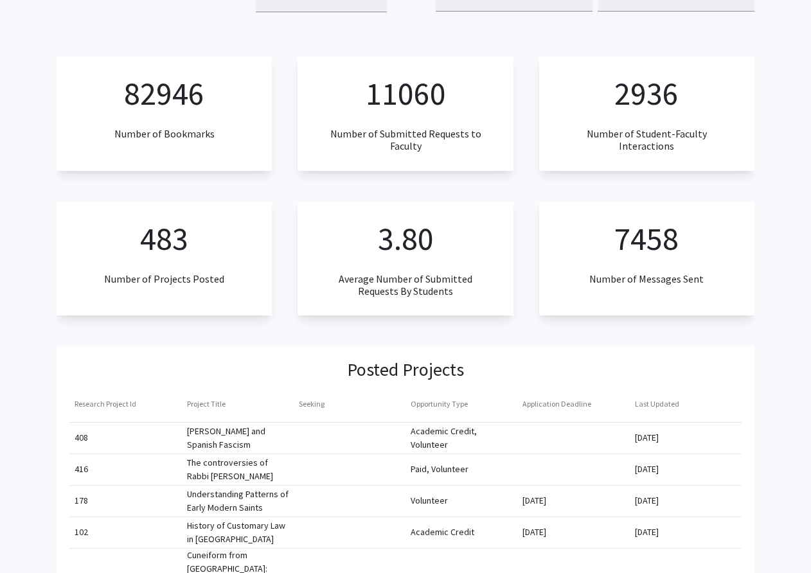
scroll to position [0, 0]
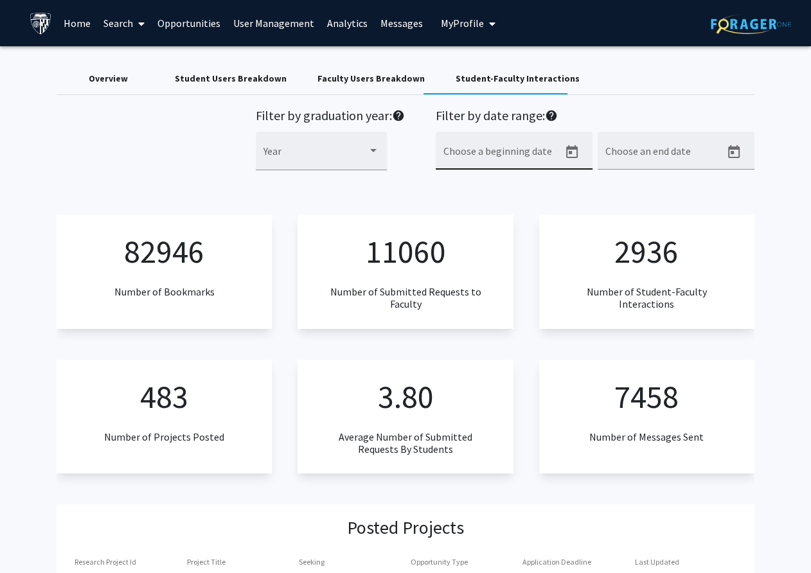
click at [570, 150] on icon "Open calendar" at bounding box center [571, 152] width 15 height 15
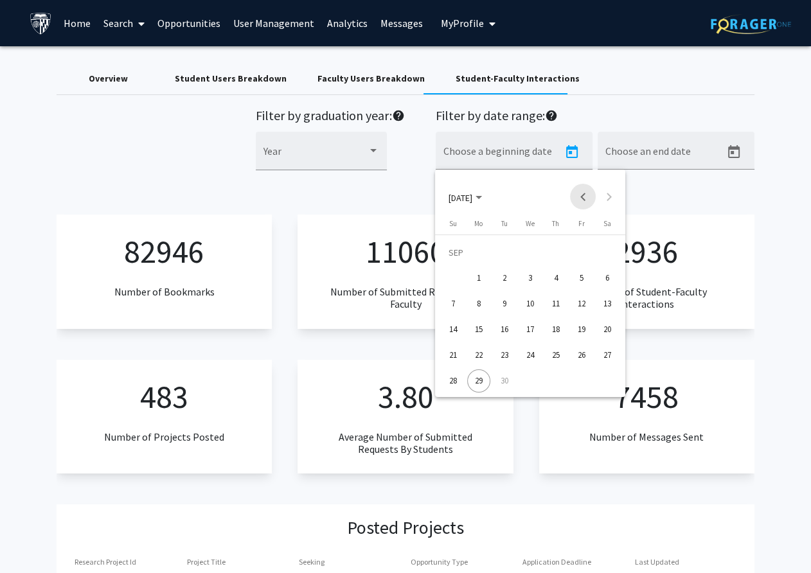
click at [585, 193] on button "Previous month" at bounding box center [583, 197] width 26 height 26
click at [481, 347] on div "25" at bounding box center [478, 355] width 23 height 23
type input "[DATE]"
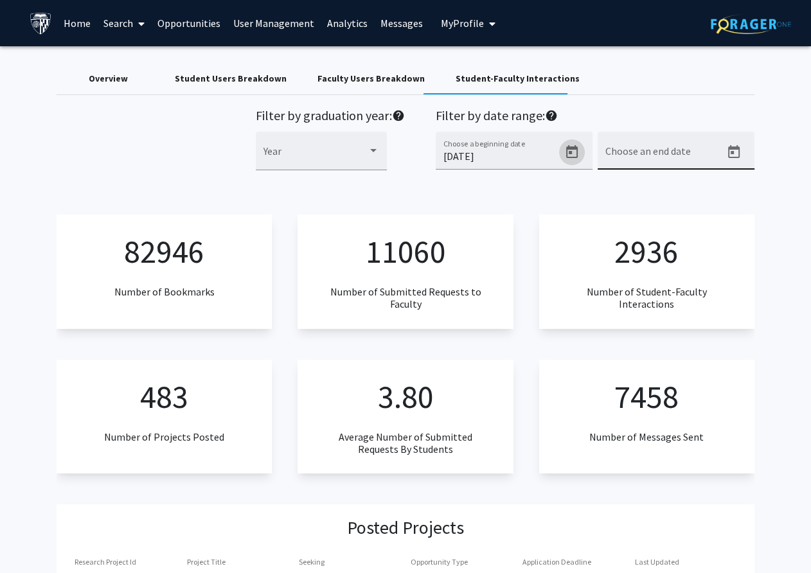
click at [736, 152] on icon "Open calendar" at bounding box center [733, 152] width 15 height 15
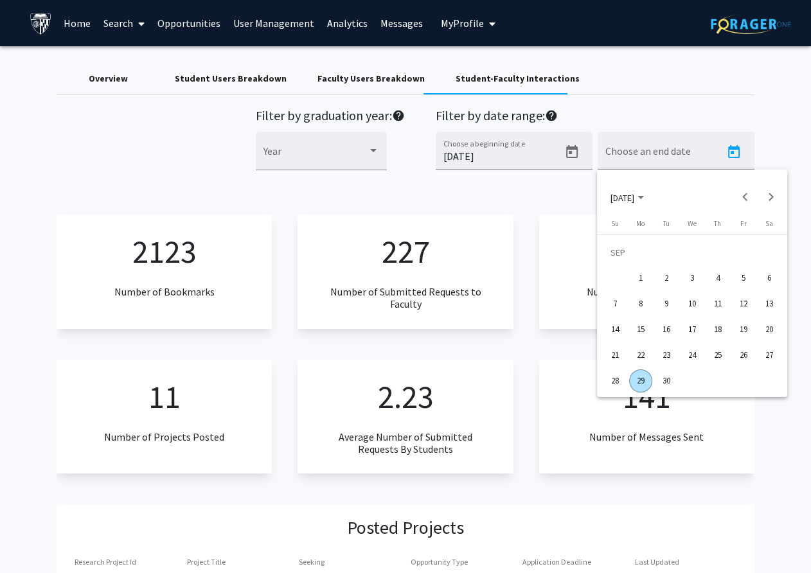
click at [638, 382] on div "29" at bounding box center [640, 380] width 23 height 23
type input "[DATE]"
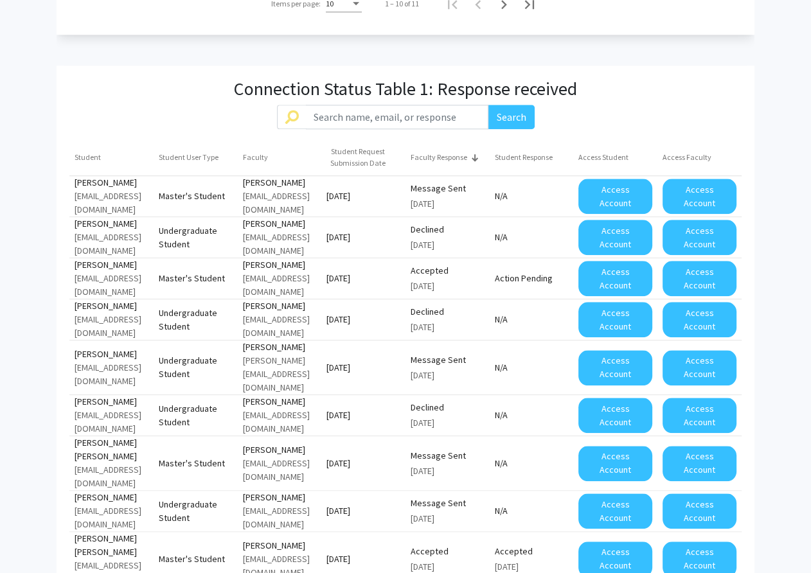
scroll to position [1217, 0]
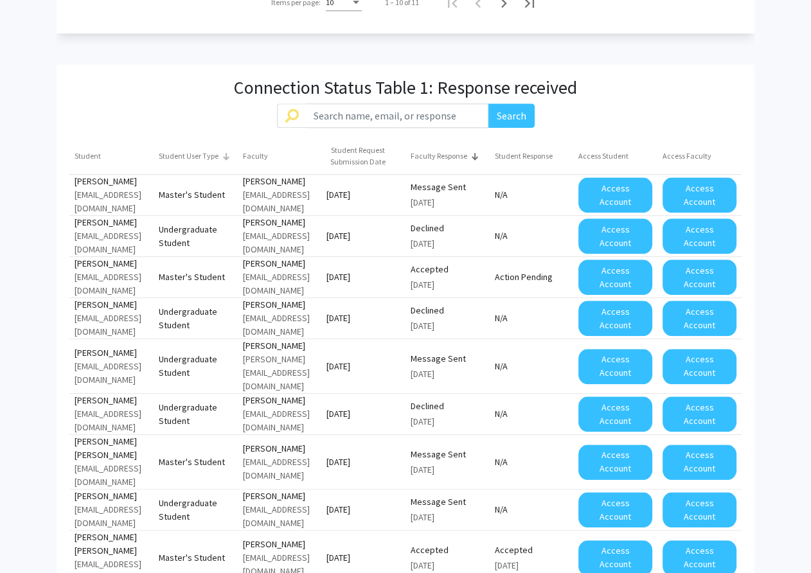
click at [216, 150] on div "Student User Type" at bounding box center [189, 156] width 60 height 12
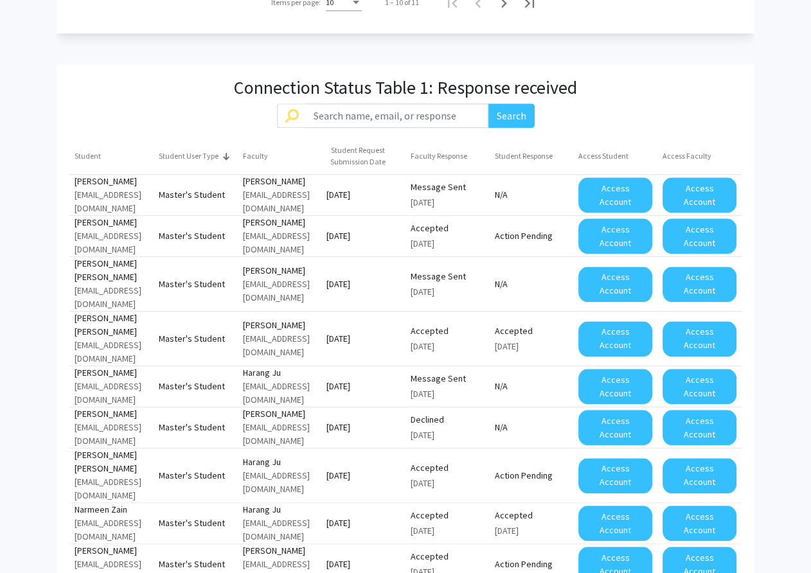
click at [216, 150] on div "Student User Type" at bounding box center [189, 156] width 60 height 12
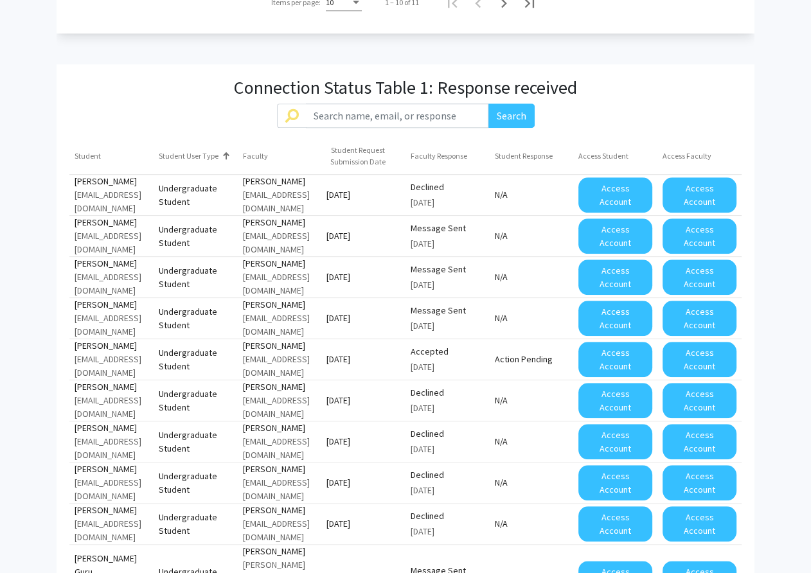
scroll to position [1227, 0]
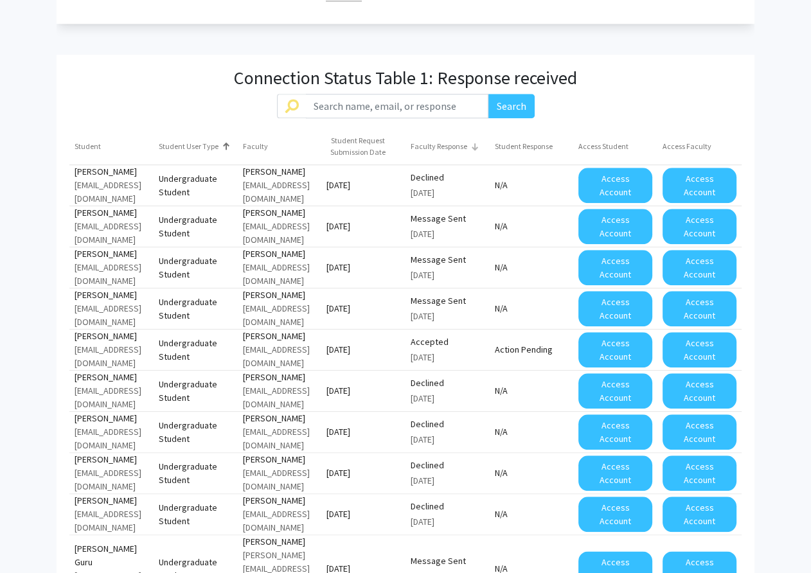
click at [470, 141] on div "Faculty Response" at bounding box center [444, 147] width 68 height 12
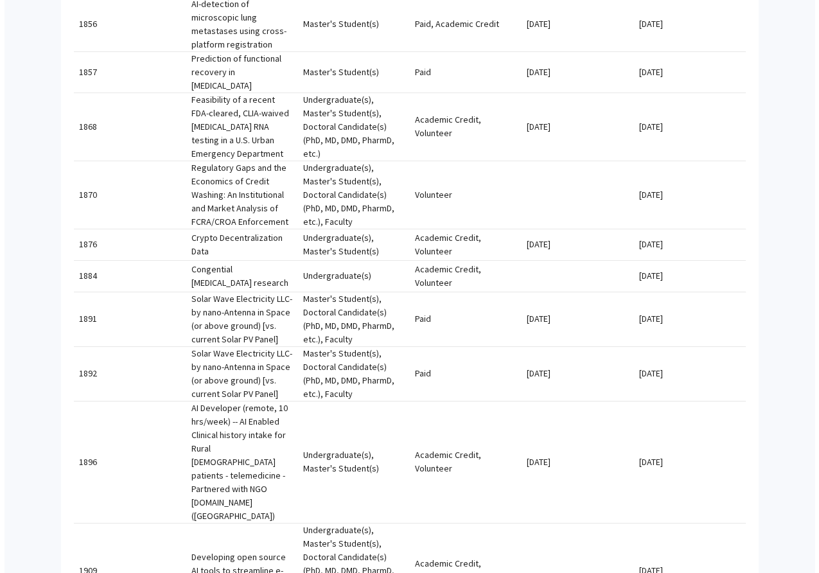
scroll to position [0, 0]
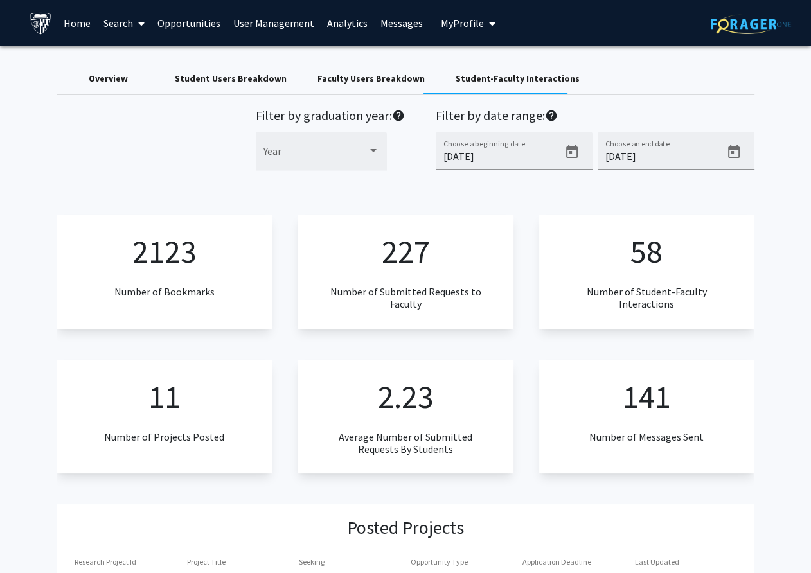
click at [463, 26] on span "My Profile" at bounding box center [462, 23] width 43 height 13
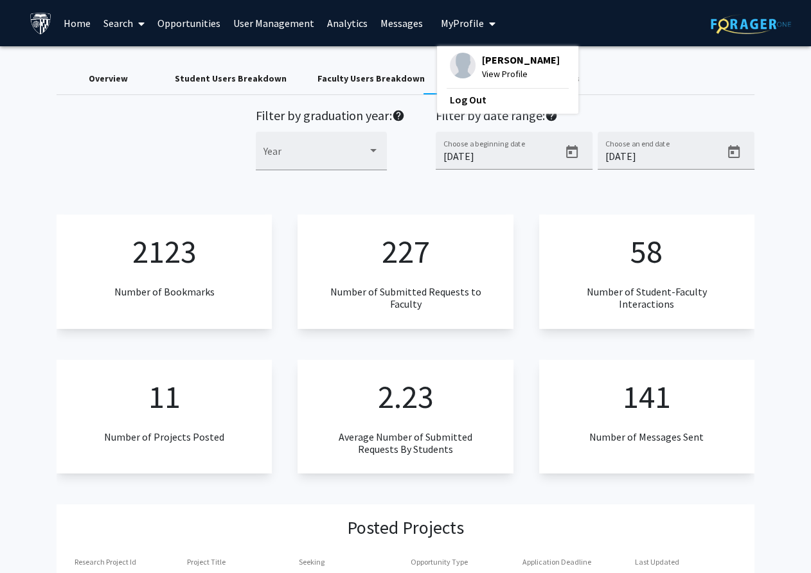
click at [483, 55] on span "[PERSON_NAME]" at bounding box center [521, 60] width 78 height 14
